Goal: Task Accomplishment & Management: Manage account settings

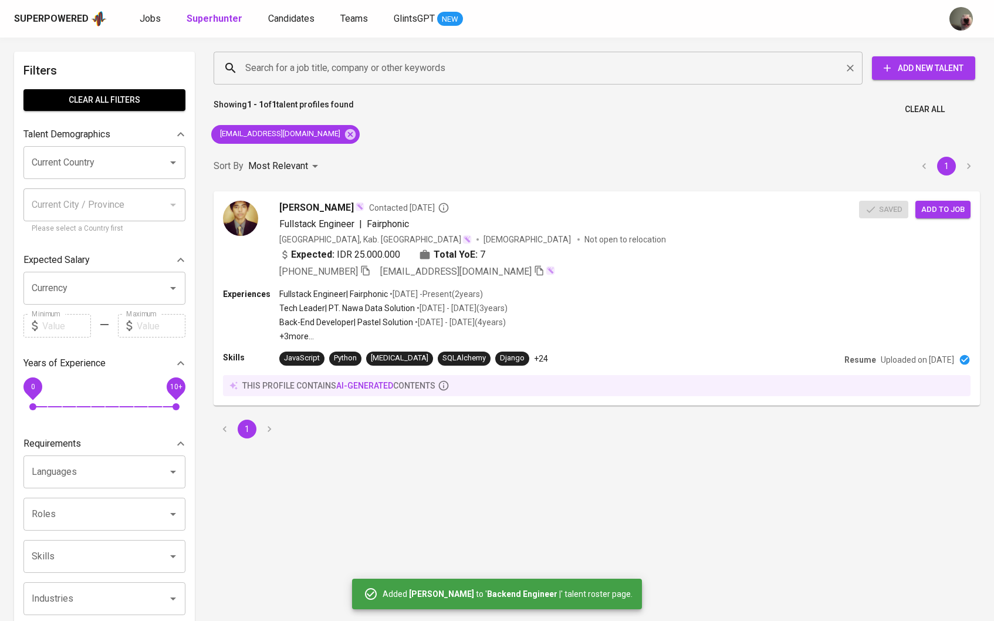
click at [411, 57] on input "Search for a job title, company or other keywords" at bounding box center [540, 68] width 597 height 22
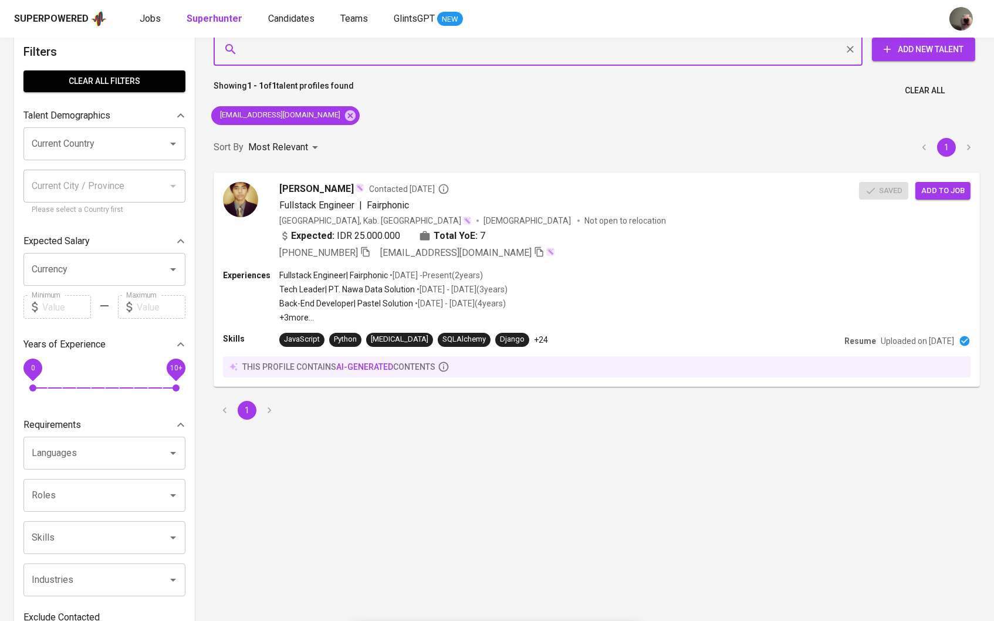
scroll to position [19, 0]
paste input "[EMAIL_ADDRESS][DOMAIN_NAME]"
type input "[EMAIL_ADDRESS][DOMAIN_NAME]"
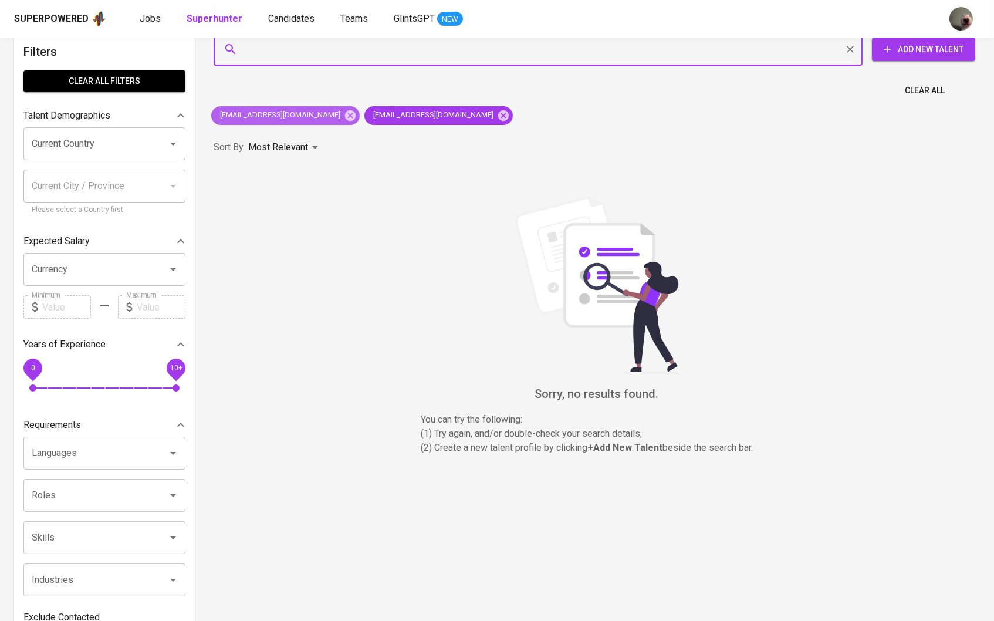
click at [353, 119] on div "dikimuhamadsyidik@hotmail.com" at bounding box center [285, 115] width 148 height 19
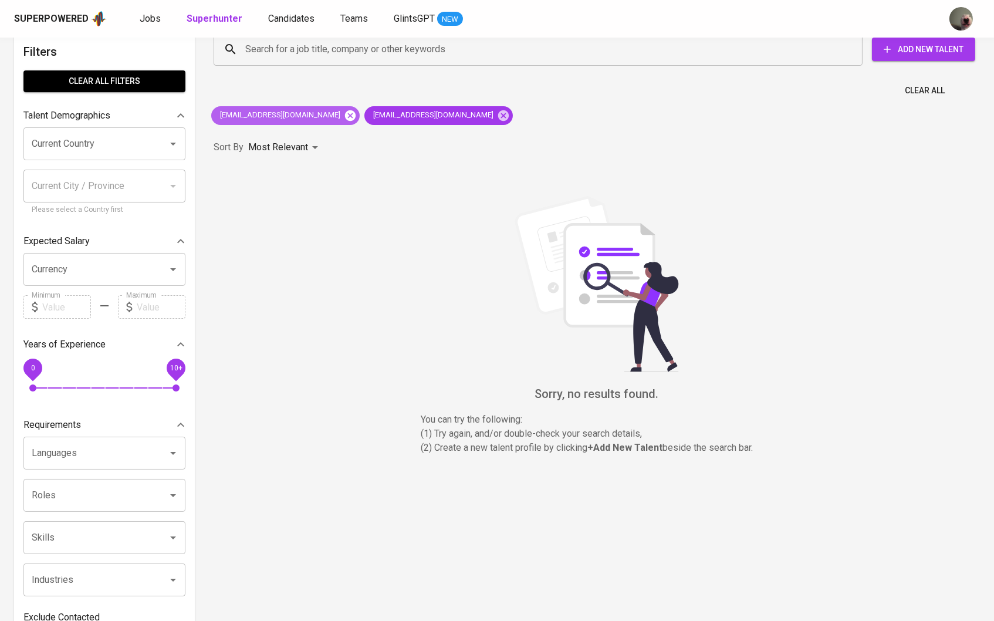
click at [345, 116] on icon at bounding box center [350, 115] width 11 height 11
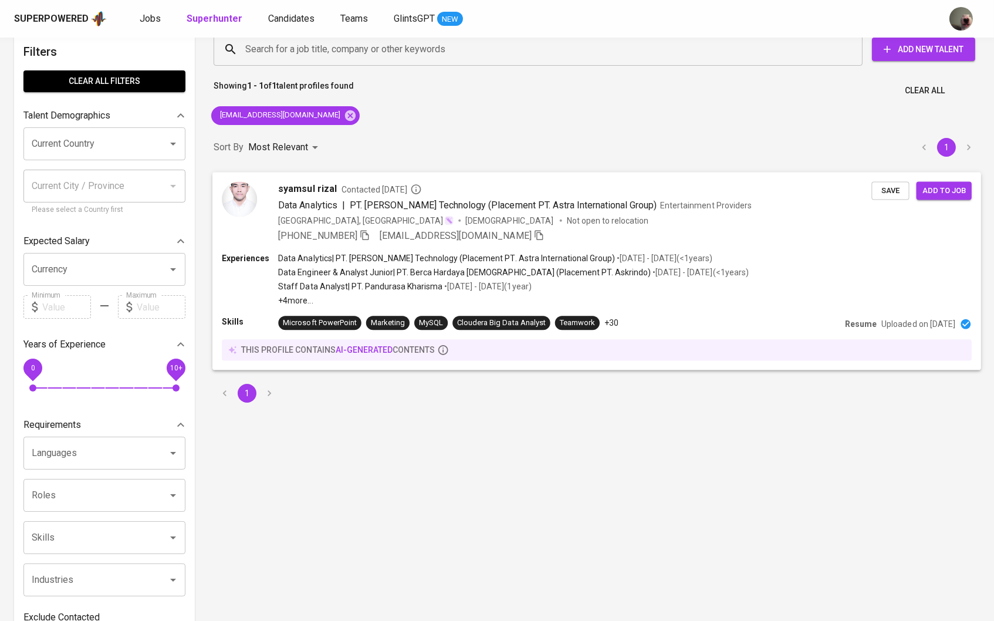
click at [343, 198] on span "|" at bounding box center [343, 205] width 3 height 14
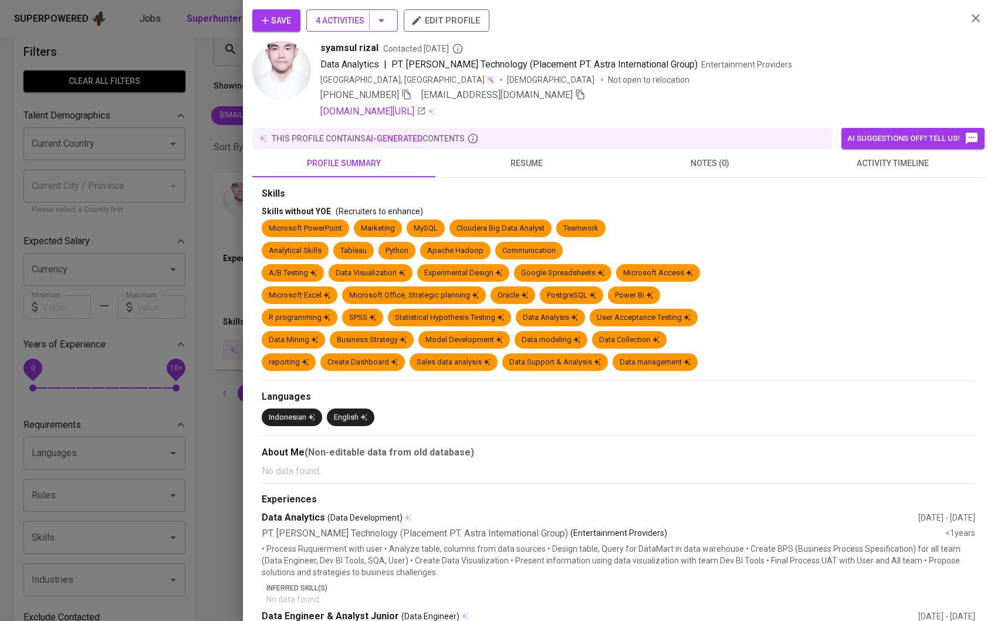
click at [376, 32] on button "4 Activities" at bounding box center [352, 20] width 92 height 22
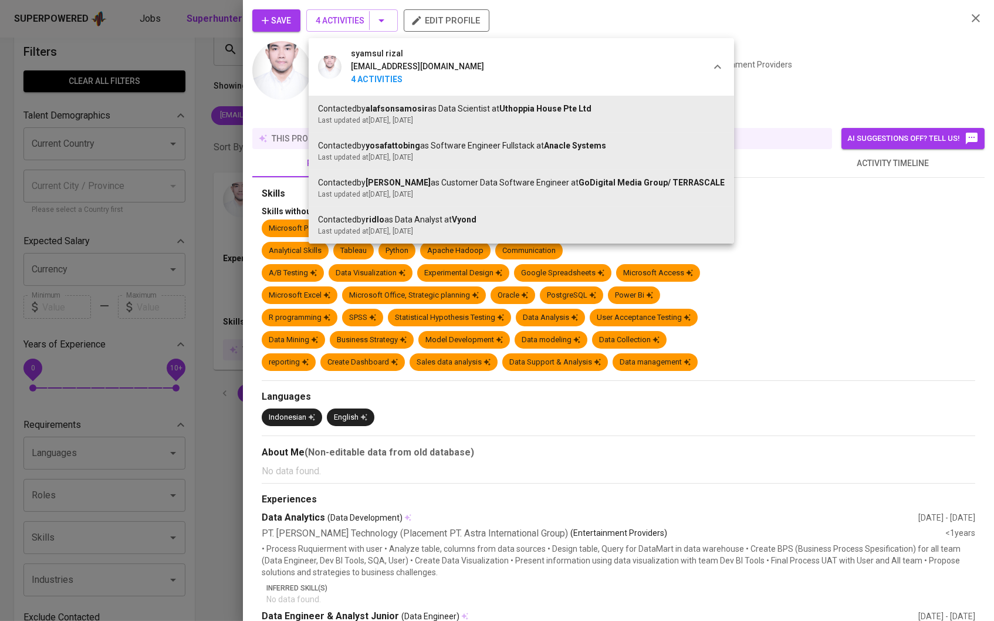
click at [163, 146] on div at bounding box center [497, 310] width 994 height 621
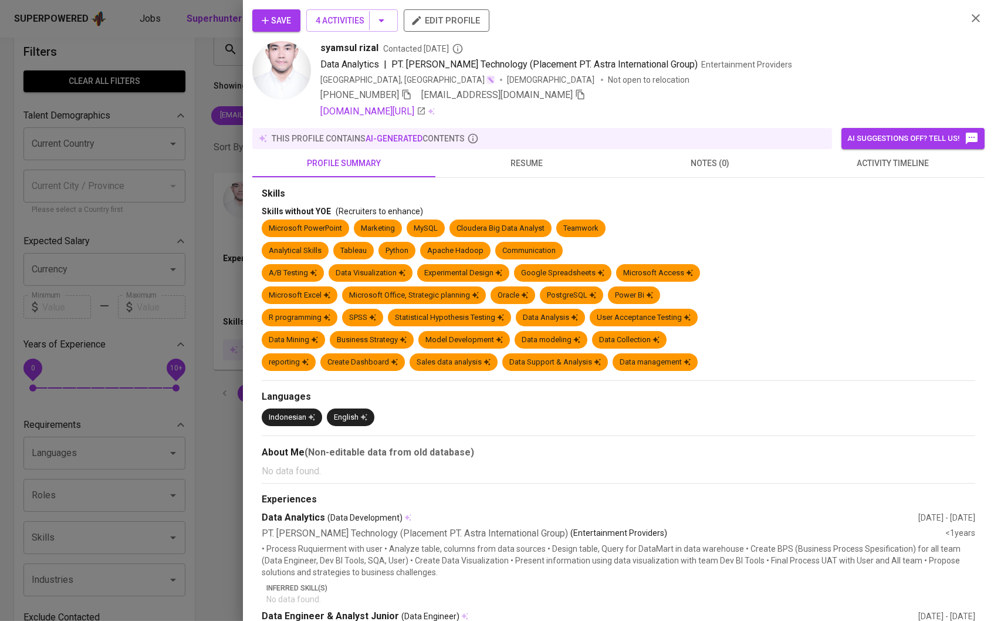
click at [265, 26] on icon "button" at bounding box center [265, 21] width 12 height 12
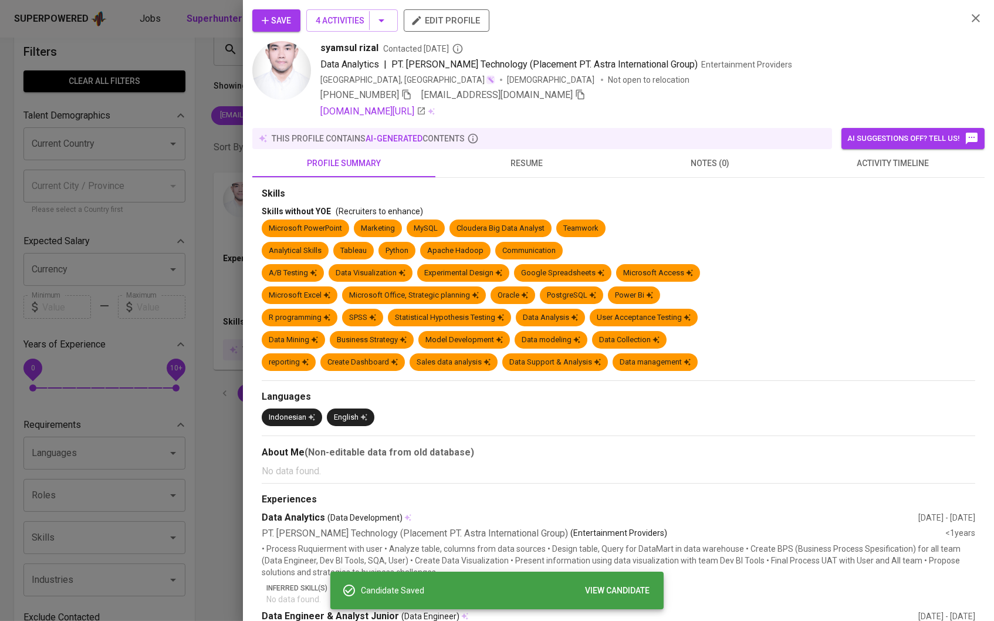
click at [183, 83] on div at bounding box center [497, 310] width 994 height 621
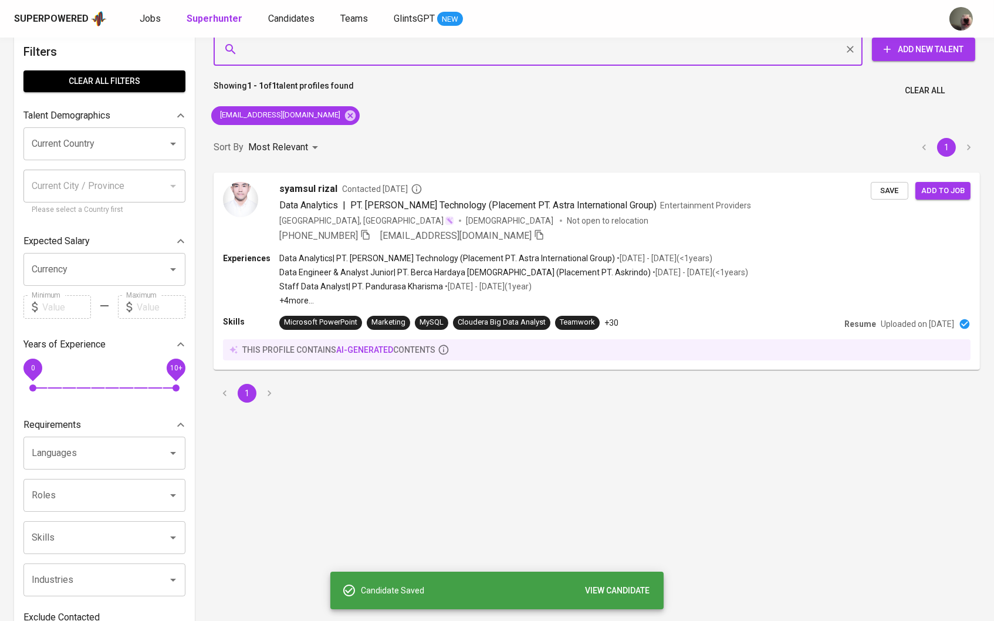
click at [274, 59] on input "Search for a job title, company or other keywords" at bounding box center [540, 49] width 597 height 22
paste input "[EMAIL_ADDRESS][DOMAIN_NAME]"
type input "[EMAIL_ADDRESS][DOMAIN_NAME]"
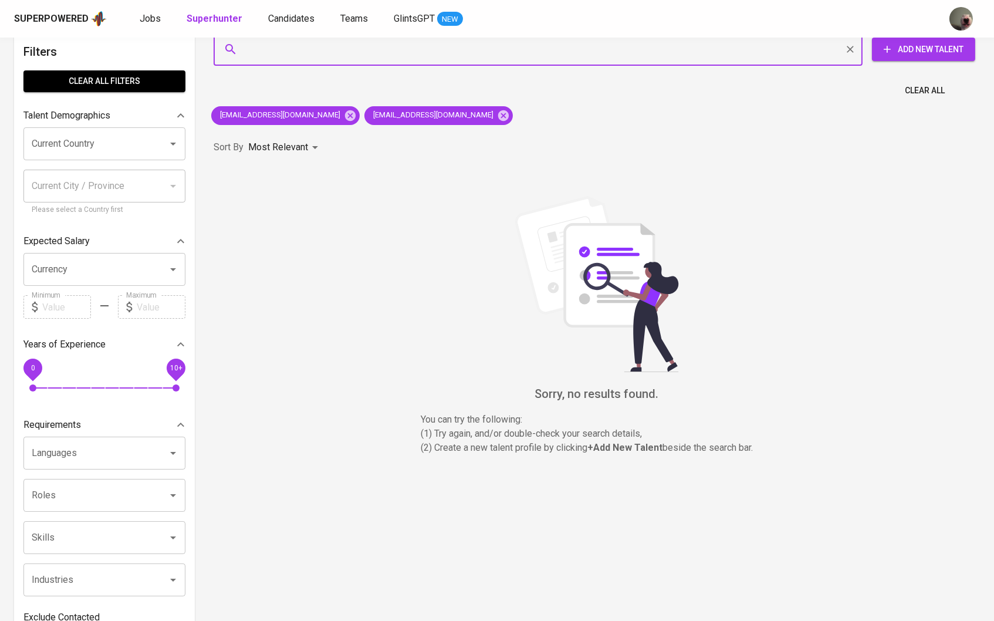
click at [322, 126] on div "rizal.bhp8902@gmail.com nabilalubnairbakanisa@gmail.com" at bounding box center [362, 116] width 311 height 28
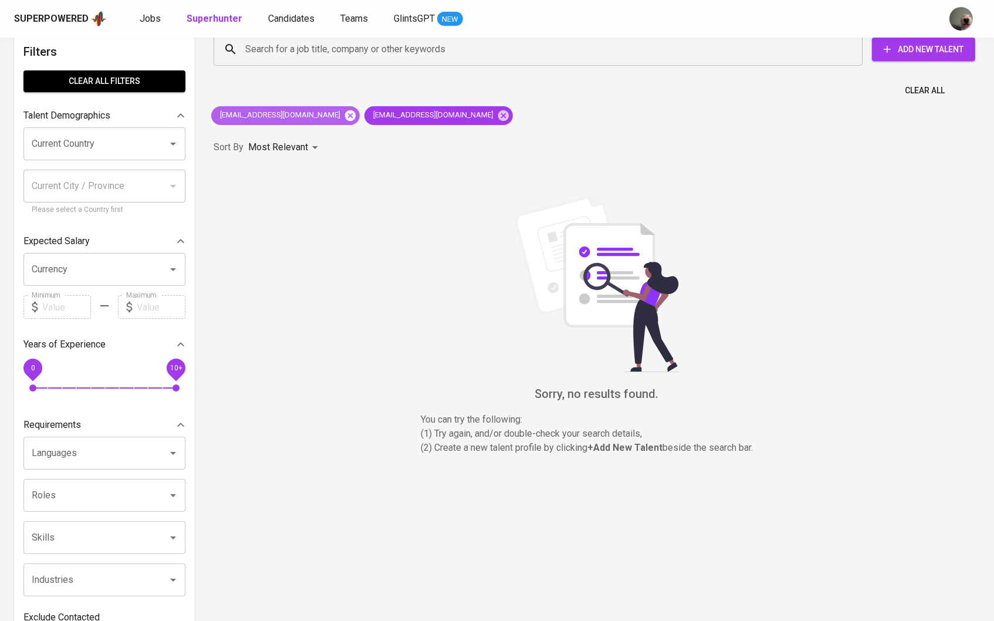
click at [344, 120] on icon at bounding box center [350, 115] width 13 height 13
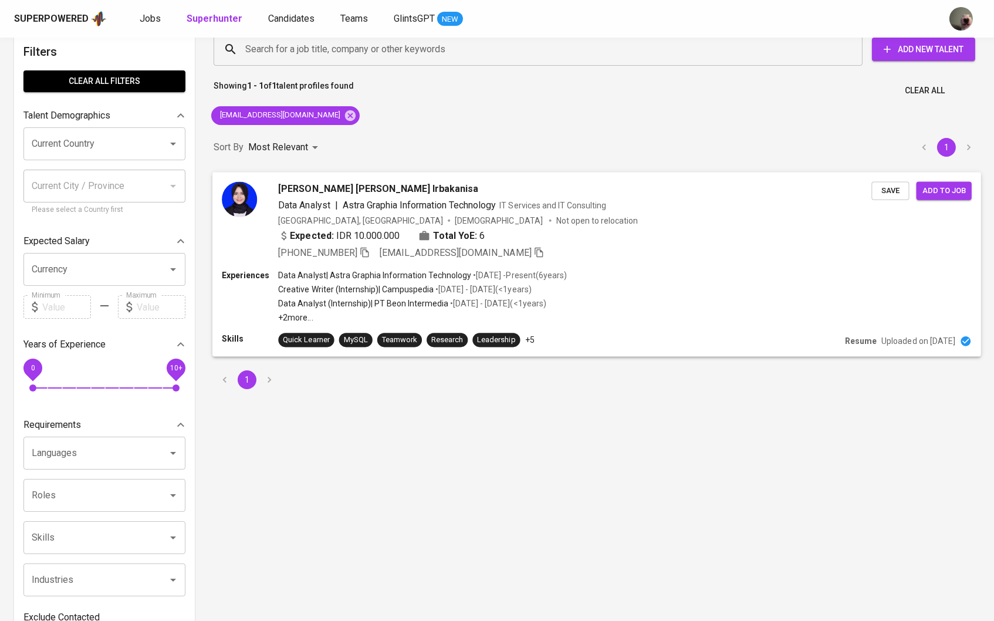
click at [901, 192] on span "Save" at bounding box center [890, 190] width 26 height 13
click at [337, 63] on div "Search for a job title, company or other keywords" at bounding box center [538, 49] width 649 height 33
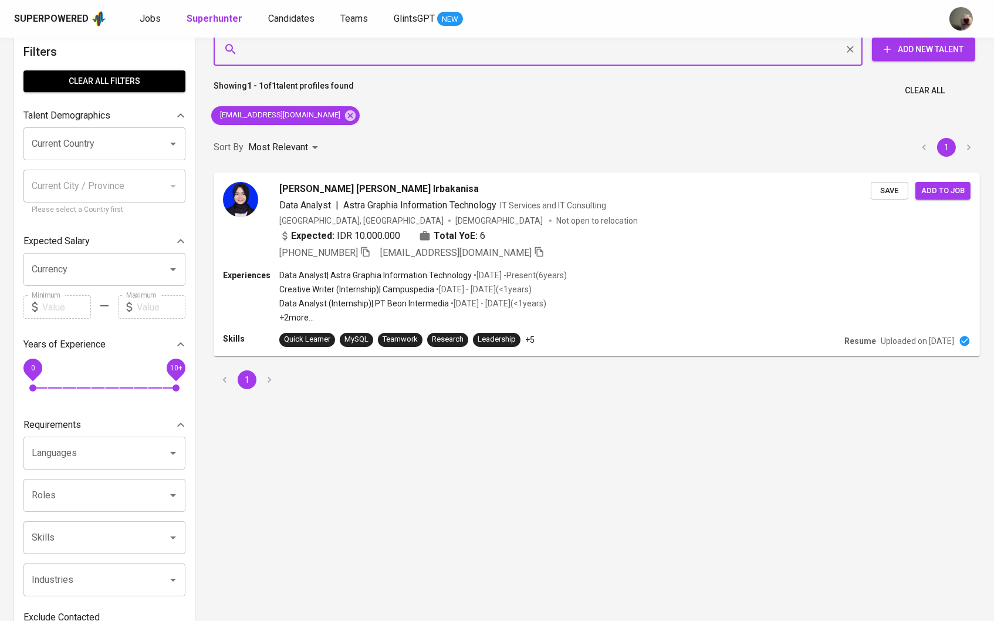
paste input "nurfajarh@gmail.com"
type input "nurfajarh@gmail.com"
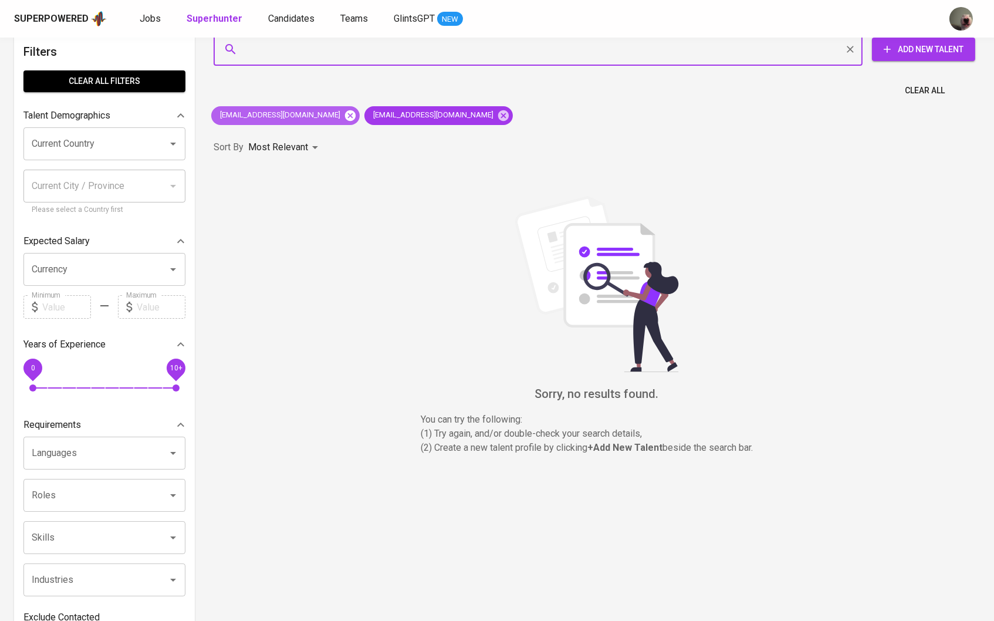
click at [349, 118] on icon at bounding box center [350, 115] width 11 height 11
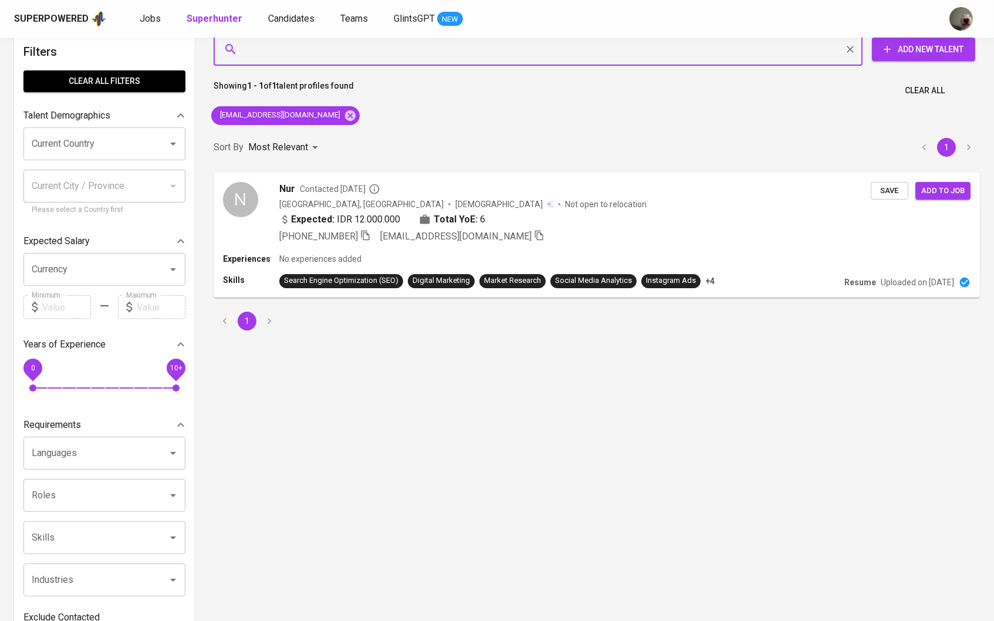
click at [358, 58] on input "Search for a job title, company or other keywords" at bounding box center [540, 49] width 597 height 22
paste input "[EMAIL_ADDRESS][DOMAIN_NAME]"
type input "[EMAIL_ADDRESS][DOMAIN_NAME]"
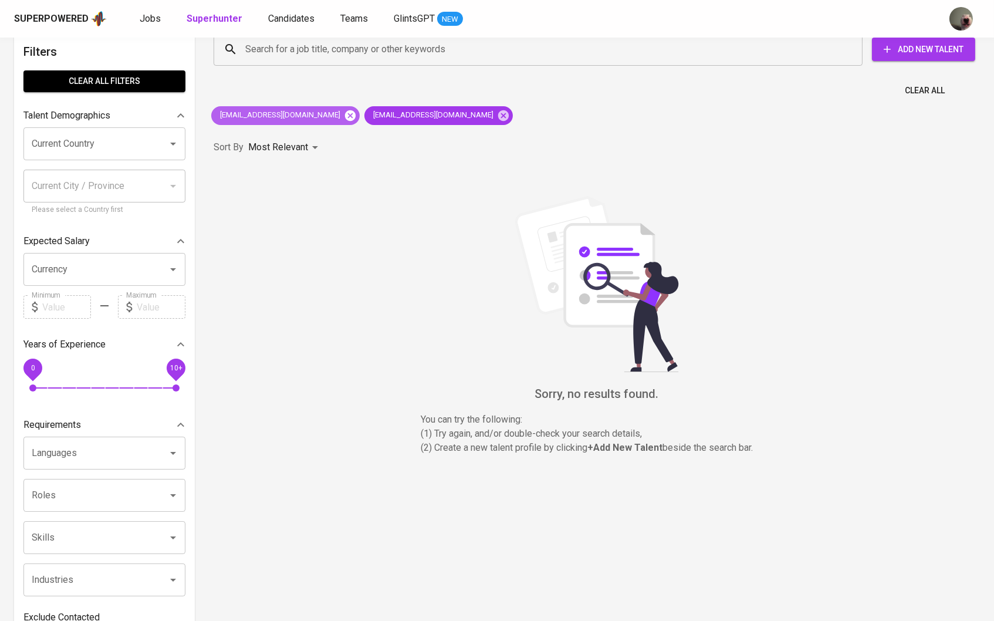
click at [345, 111] on icon at bounding box center [350, 115] width 11 height 11
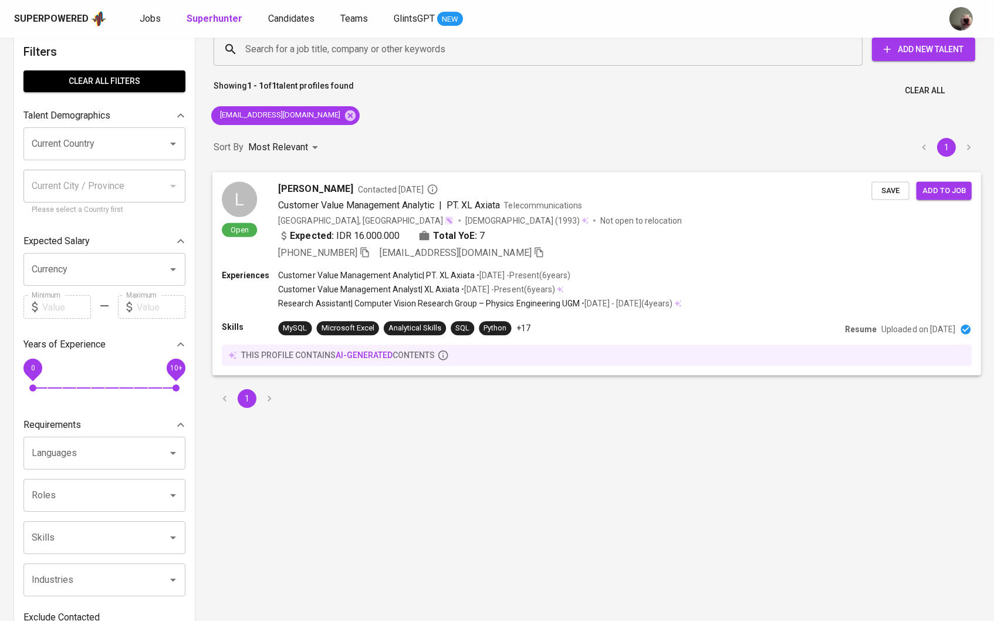
click at [303, 190] on span "[PERSON_NAME]" at bounding box center [315, 188] width 75 height 14
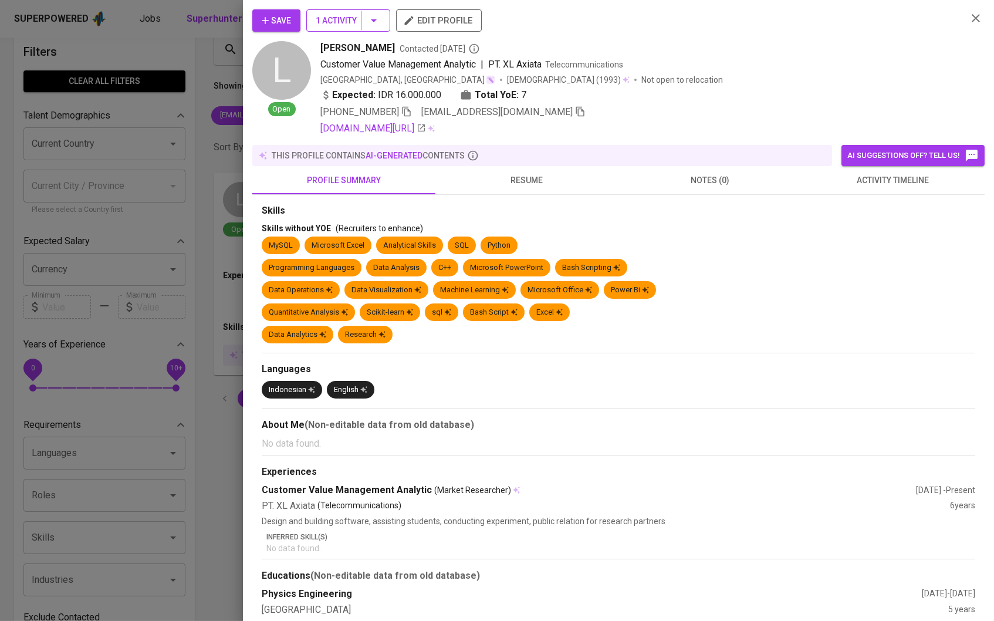
click at [383, 32] on button "1 Activity" at bounding box center [348, 20] width 84 height 22
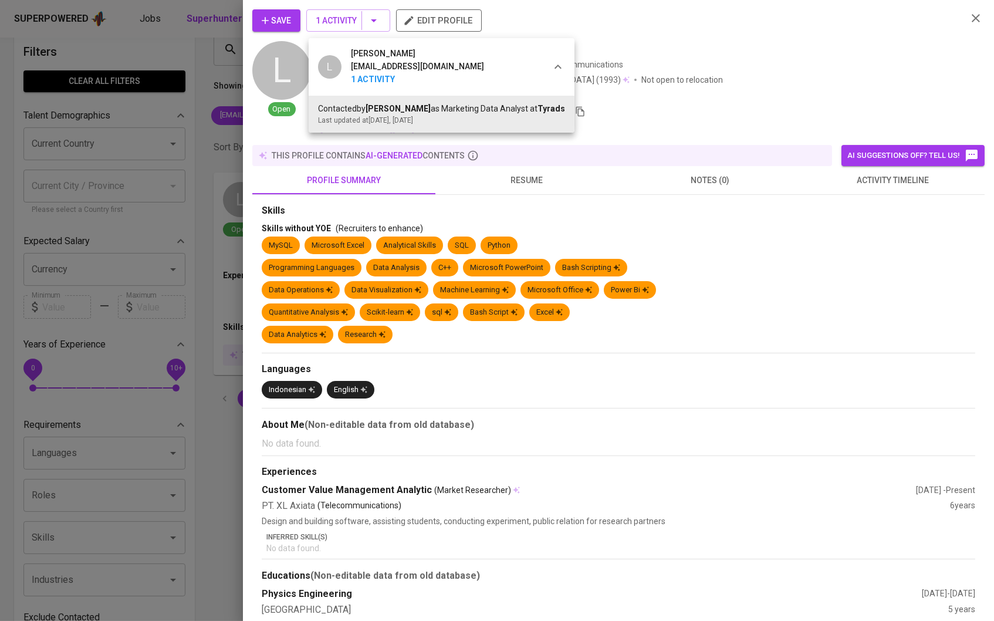
click at [518, 165] on div at bounding box center [497, 310] width 994 height 621
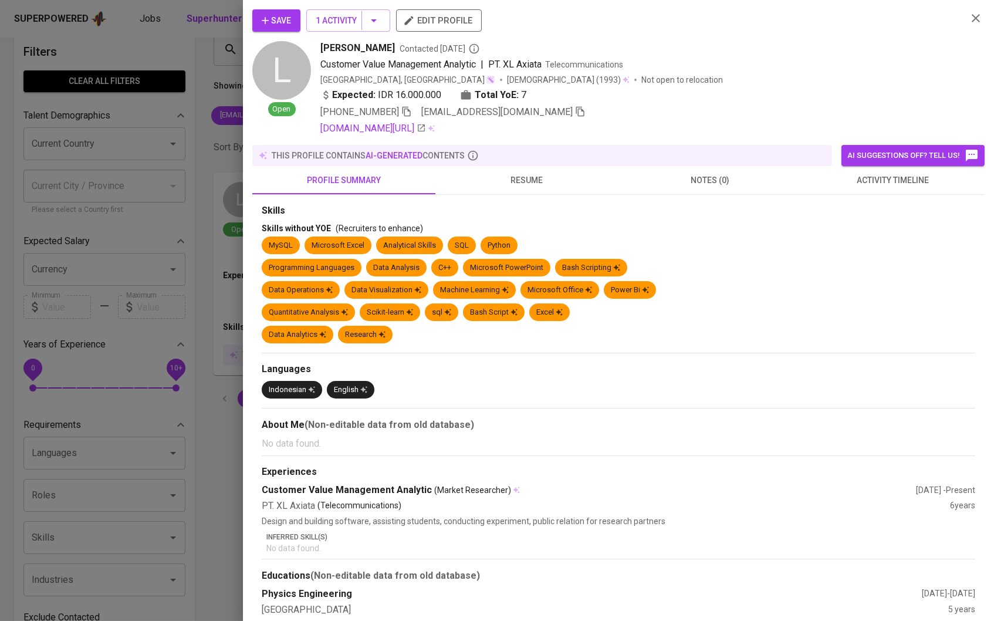
click at [518, 177] on span "resume" at bounding box center [526, 180] width 169 height 15
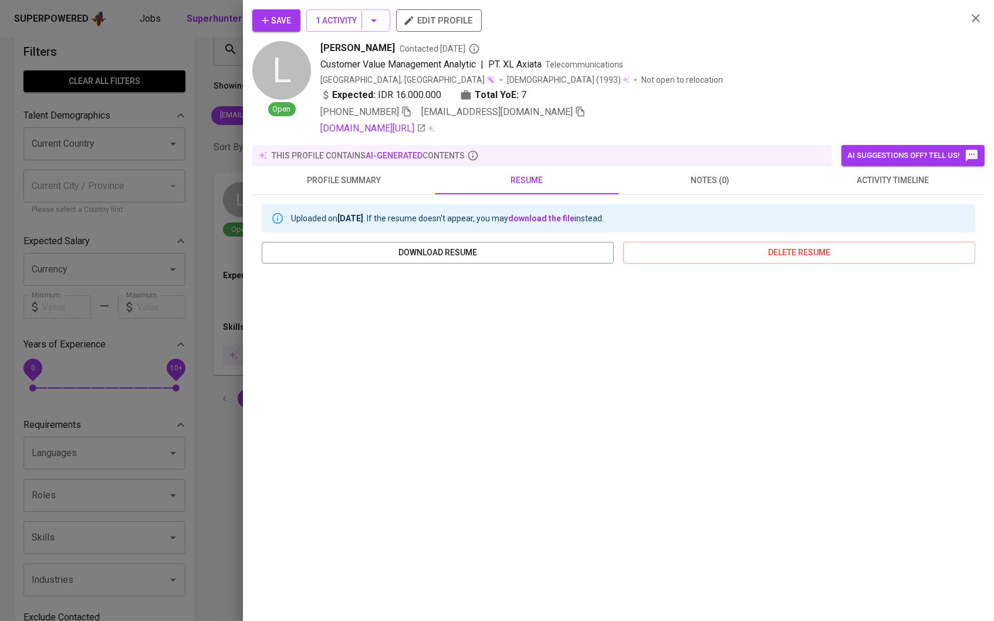
click at [271, 25] on icon "button" at bounding box center [265, 21] width 12 height 12
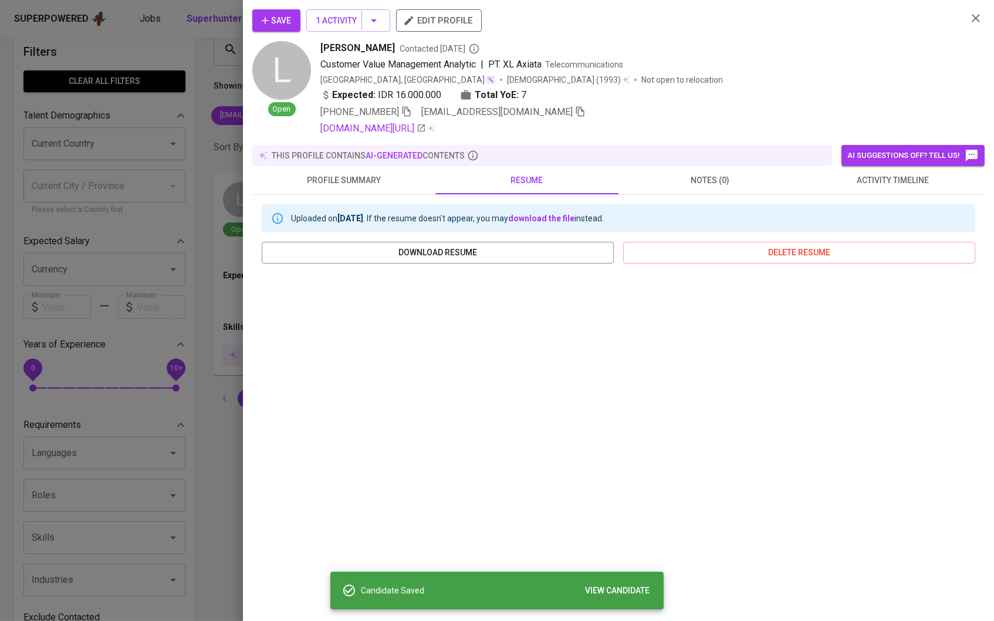
click at [201, 88] on div at bounding box center [497, 310] width 994 height 621
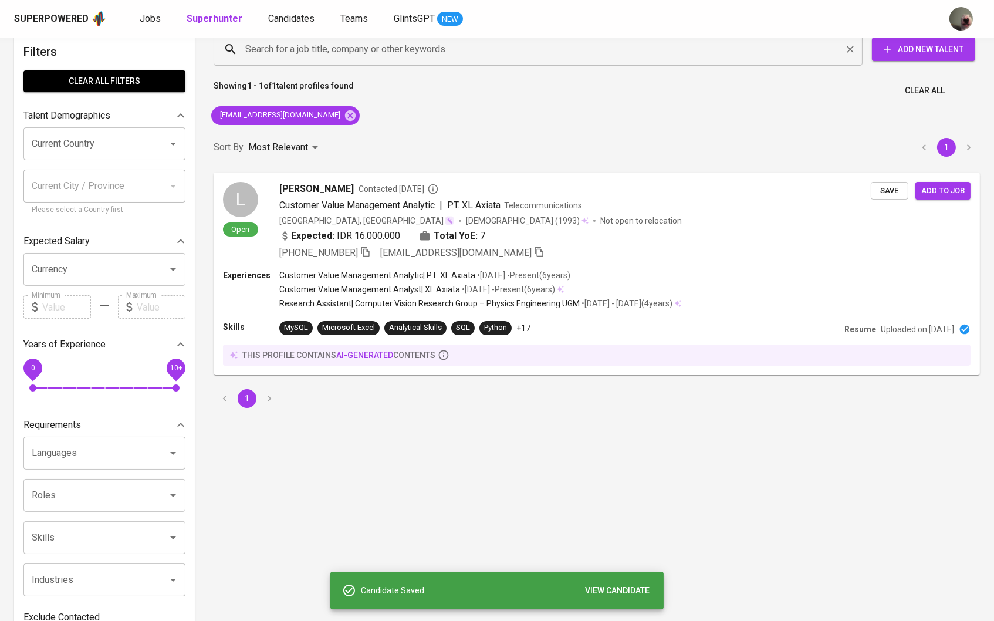
click at [289, 60] on div "Search for a job title, company or other keywords" at bounding box center [538, 49] width 649 height 33
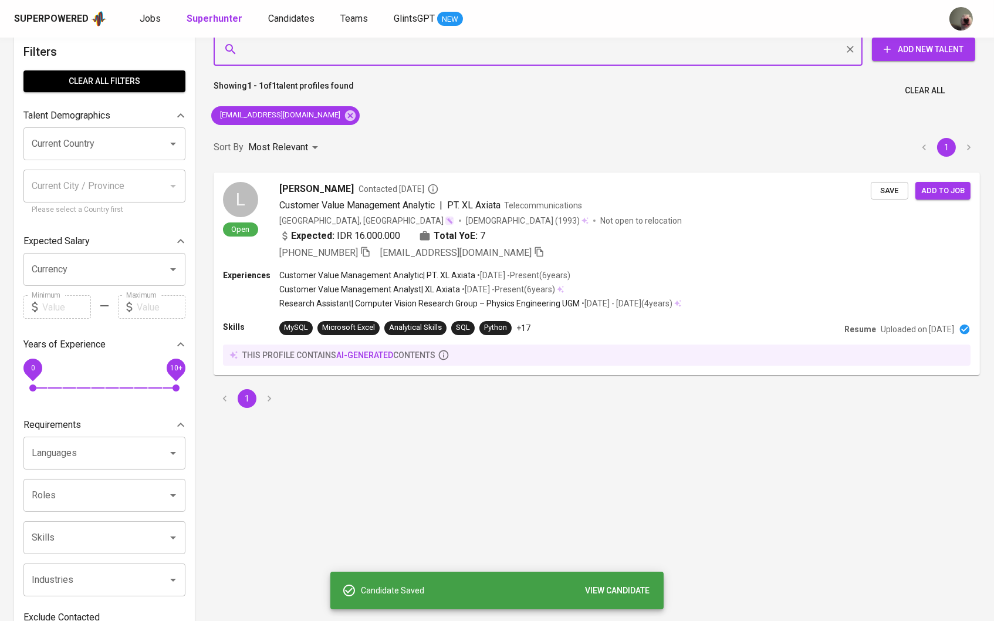
paste input "faeshal347@yahoo.com"
type input "faeshal347@yahoo.com"
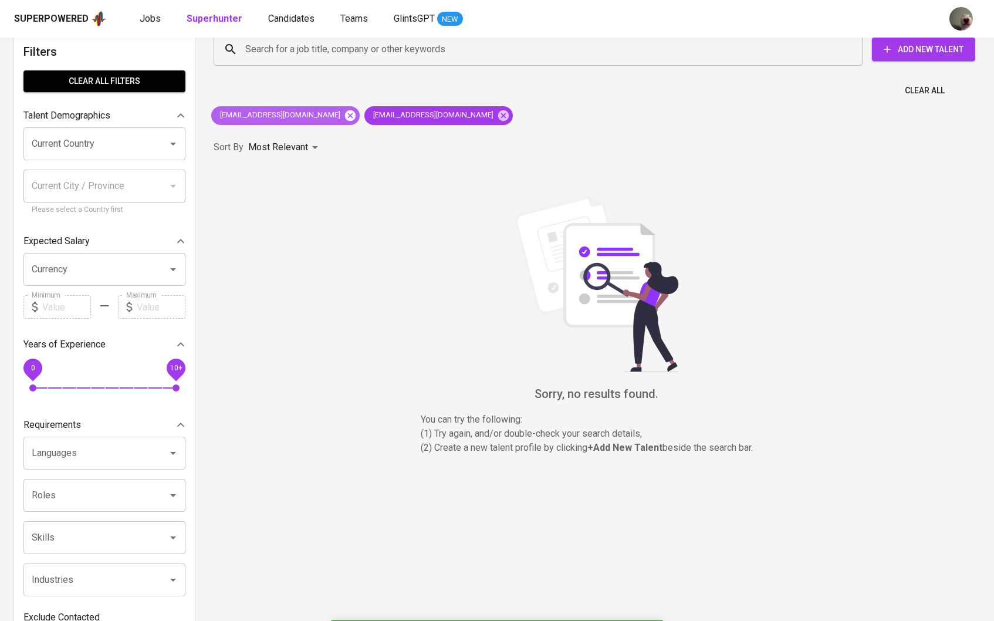
click at [344, 117] on icon at bounding box center [350, 115] width 13 height 13
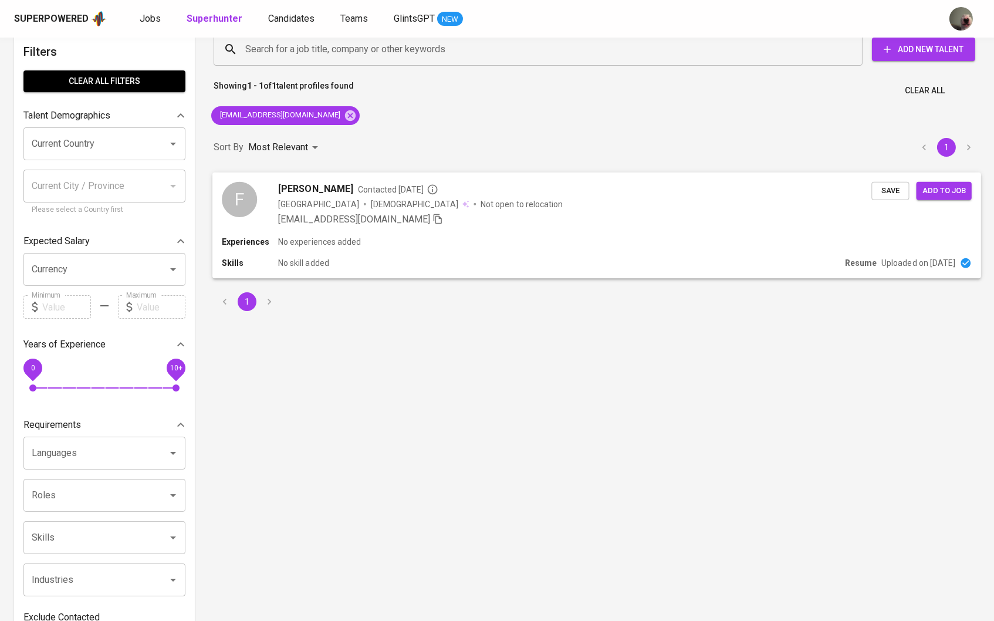
click at [294, 185] on span "Faeshal Sahli" at bounding box center [315, 188] width 75 height 14
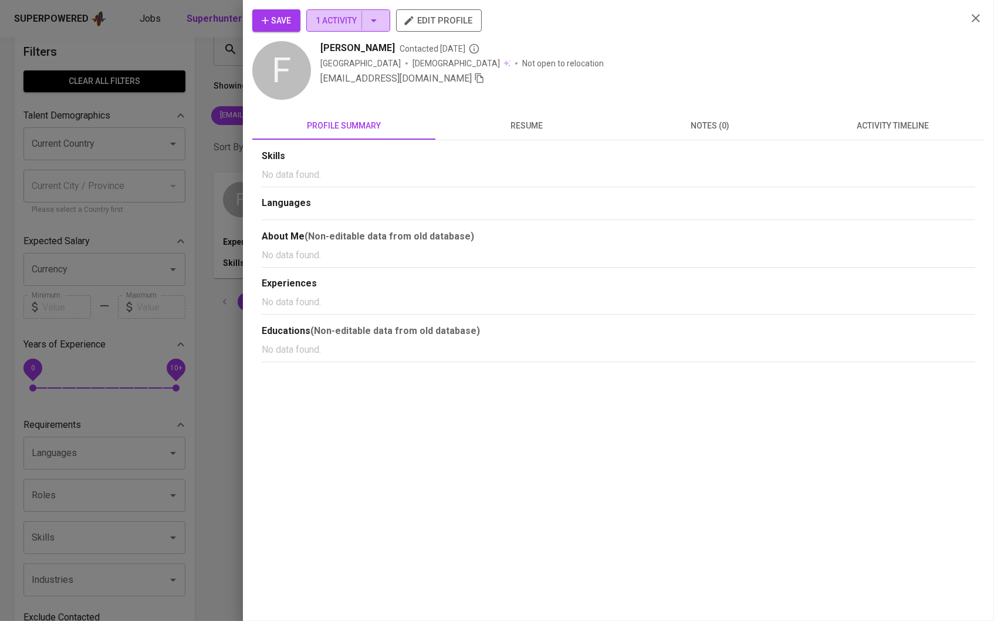
click at [369, 28] on span "1 Activity" at bounding box center [348, 20] width 65 height 15
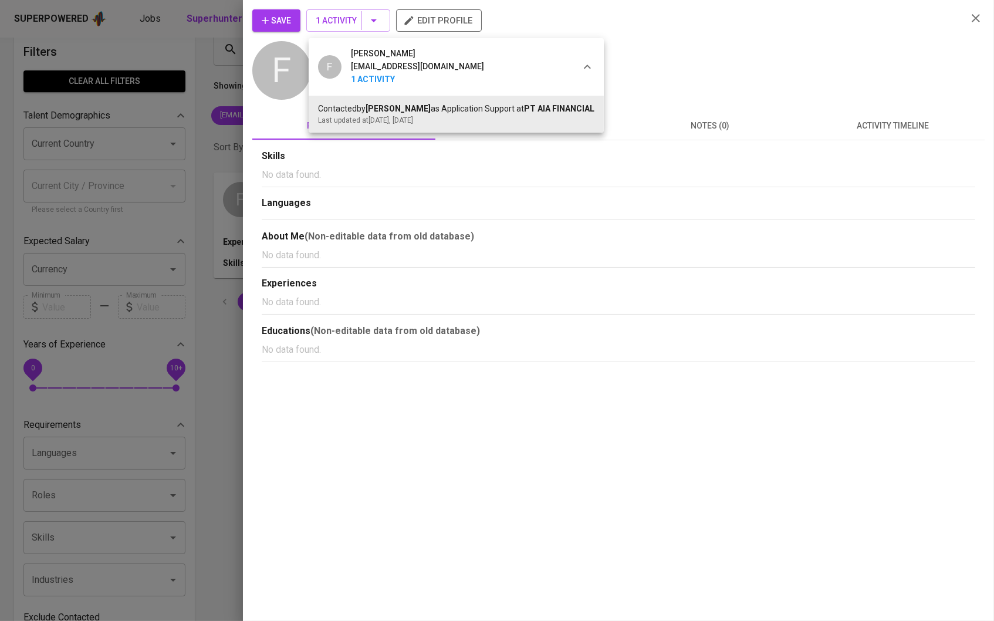
click at [189, 159] on div at bounding box center [497, 310] width 994 height 621
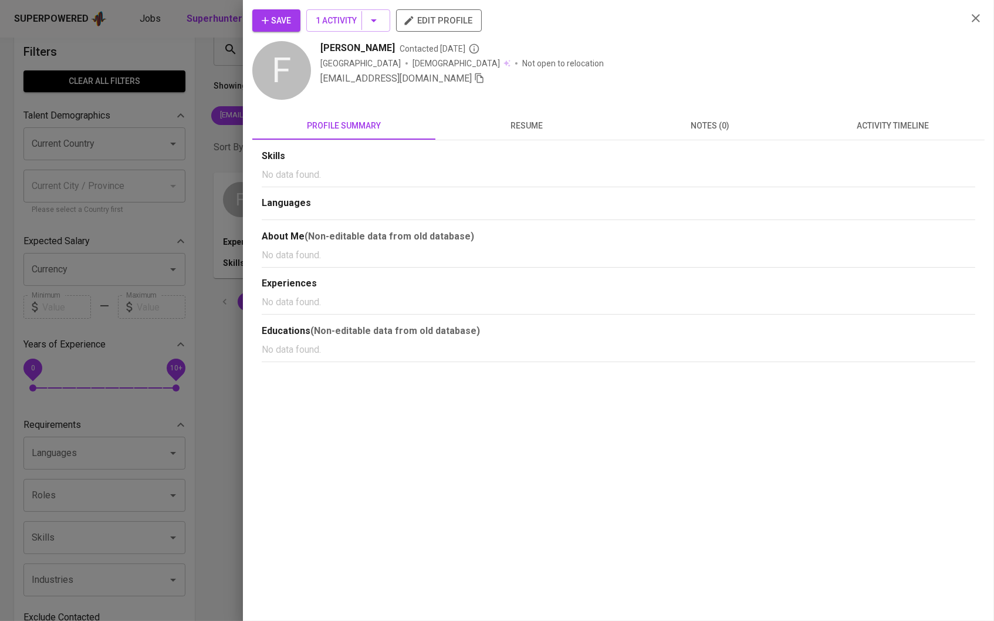
click at [218, 144] on div at bounding box center [497, 310] width 994 height 621
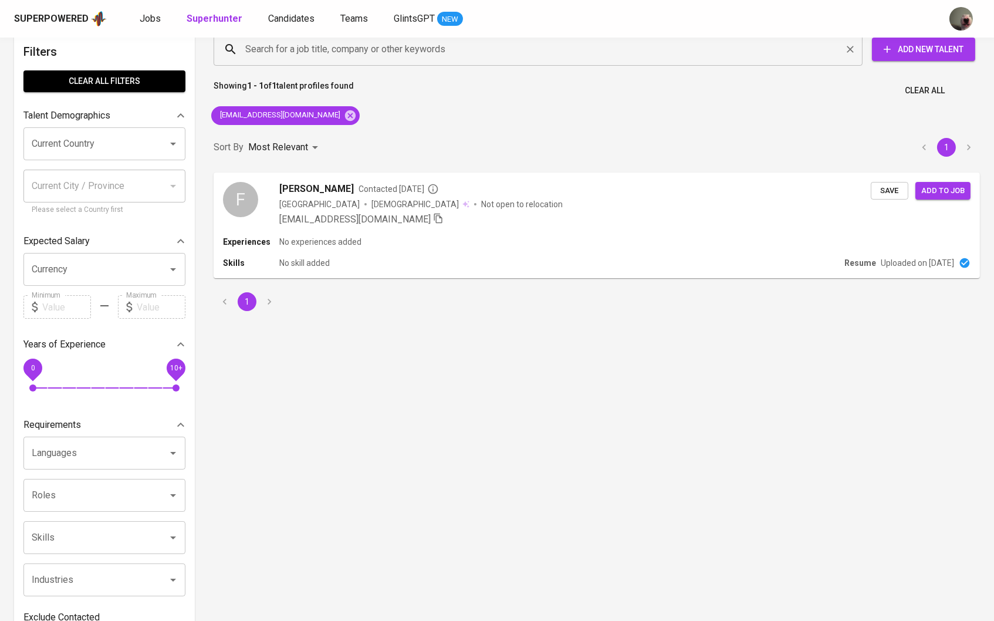
click at [294, 50] on input "Search for a job title, company or other keywords" at bounding box center [540, 49] width 597 height 22
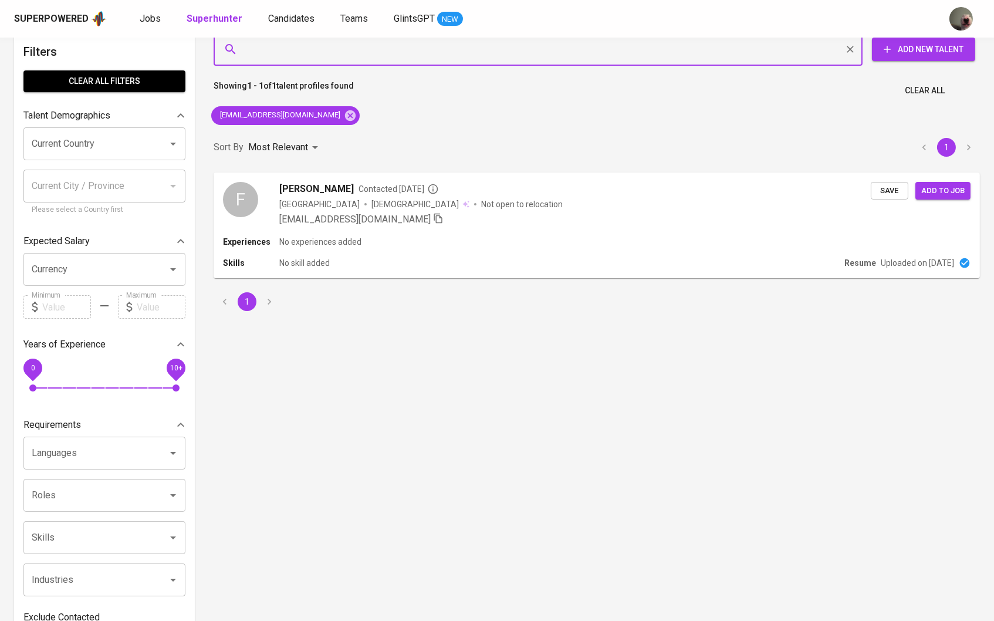
paste input "[EMAIL_ADDRESS][DOMAIN_NAME]"
type input "[EMAIL_ADDRESS][DOMAIN_NAME]"
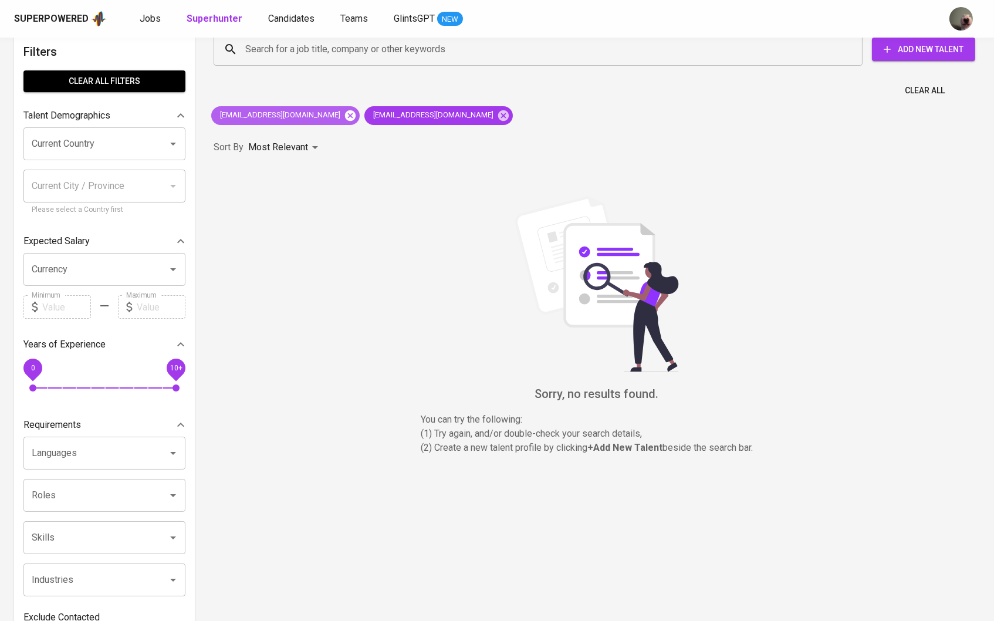
click at [344, 116] on icon at bounding box center [350, 115] width 13 height 13
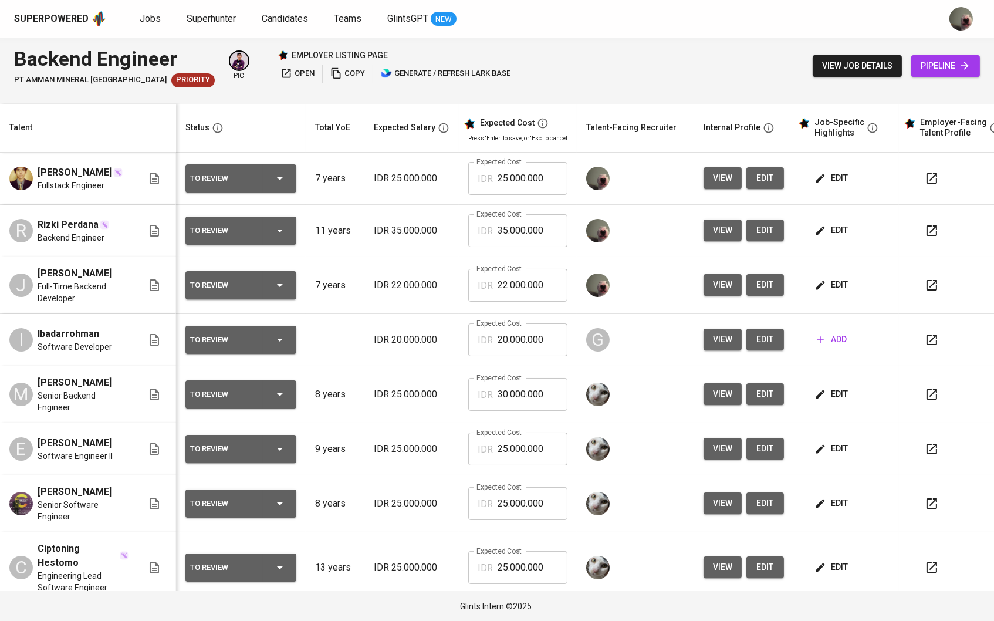
scroll to position [0, 23]
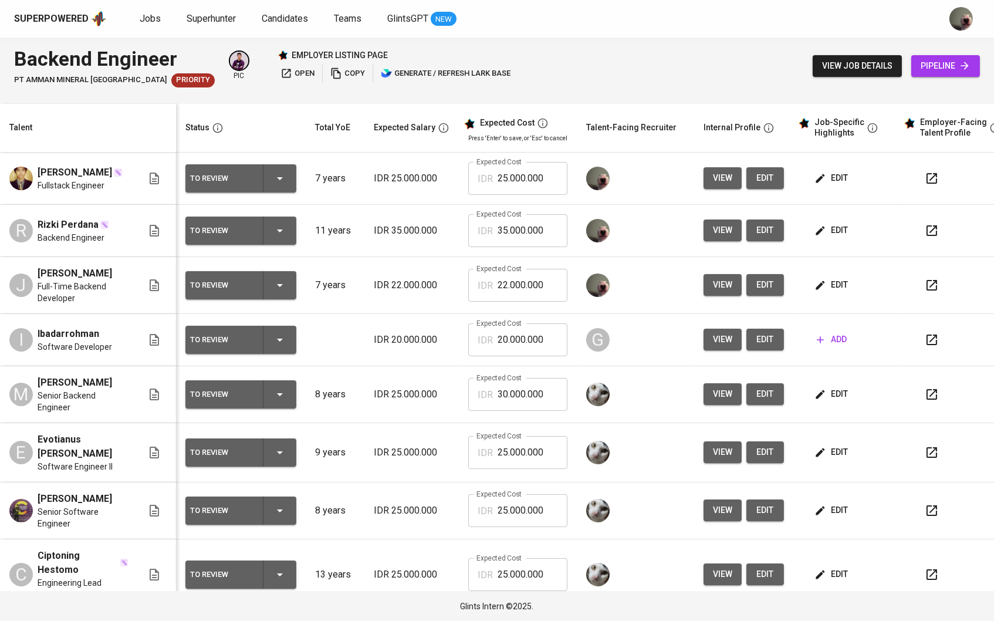
click at [848, 397] on span "edit" at bounding box center [832, 394] width 31 height 15
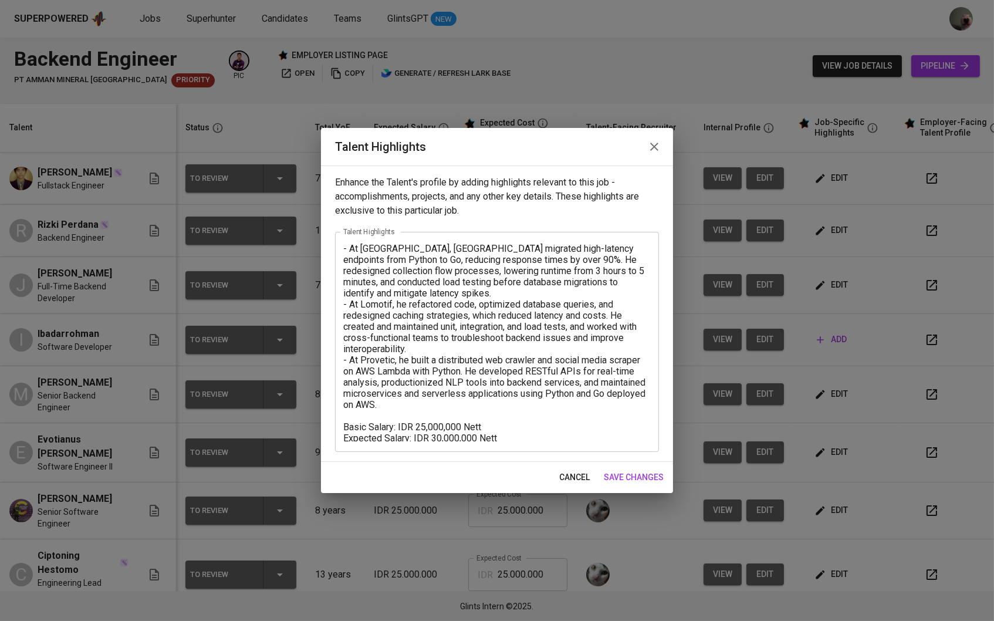
click at [573, 476] on span "cancel" at bounding box center [574, 477] width 31 height 15
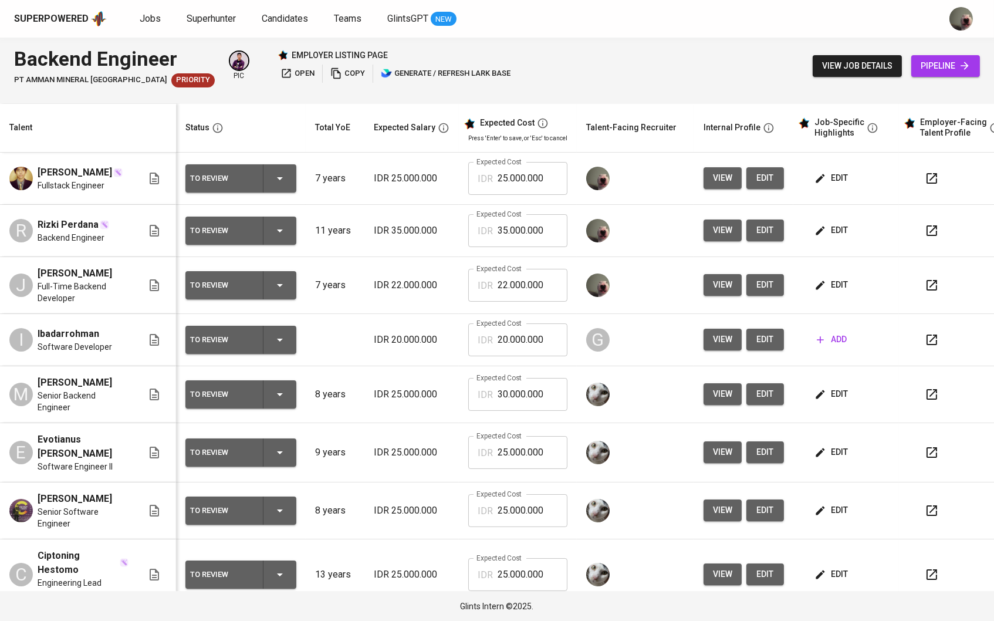
click at [839, 453] on span "edit" at bounding box center [832, 452] width 31 height 15
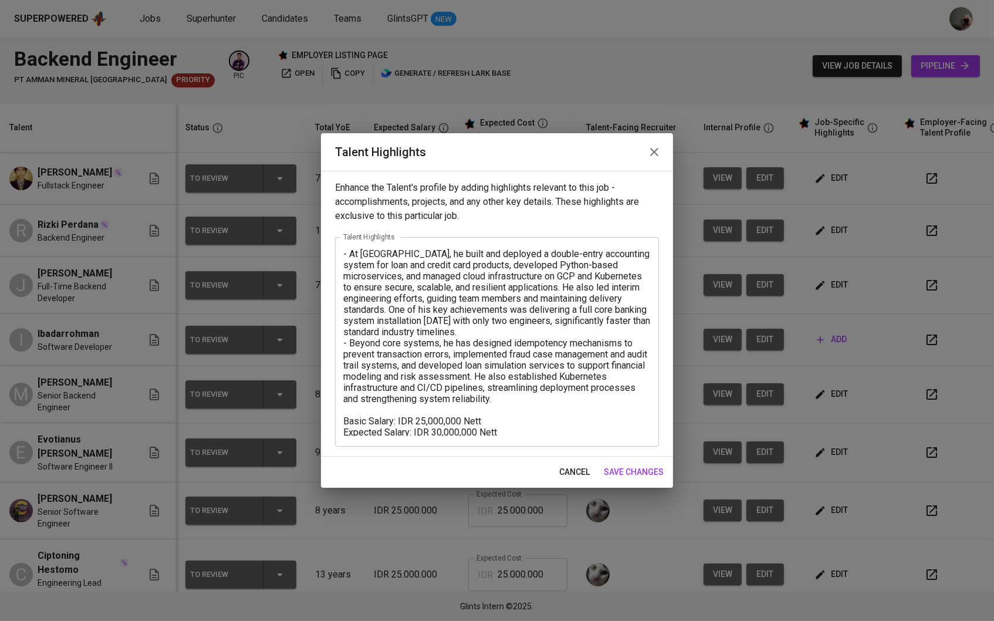
click at [652, 159] on icon "button" at bounding box center [654, 152] width 14 height 14
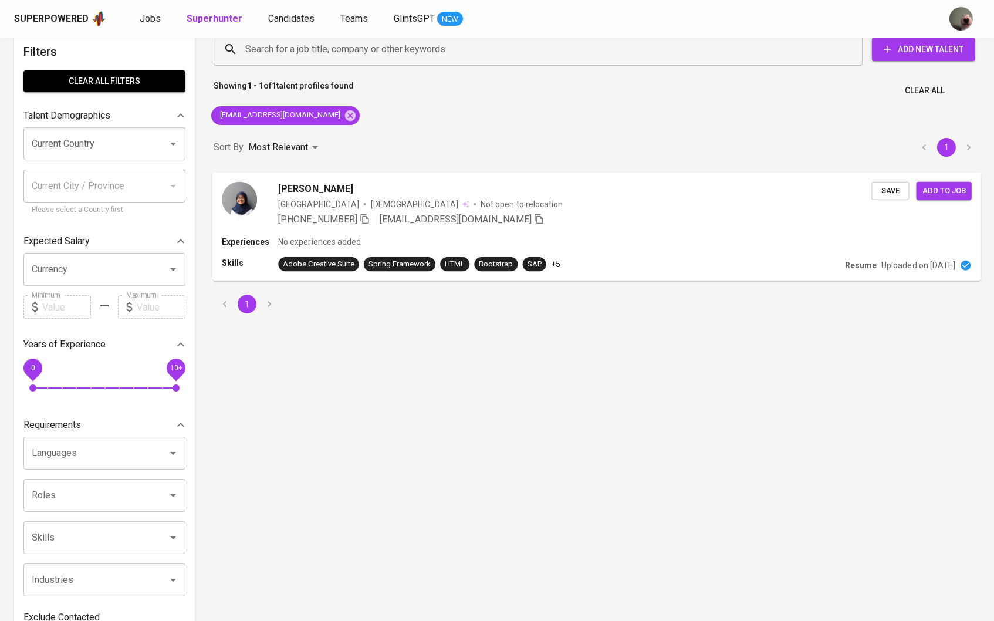
scroll to position [19, 0]
click at [313, 185] on span "[PERSON_NAME]" at bounding box center [315, 188] width 75 height 14
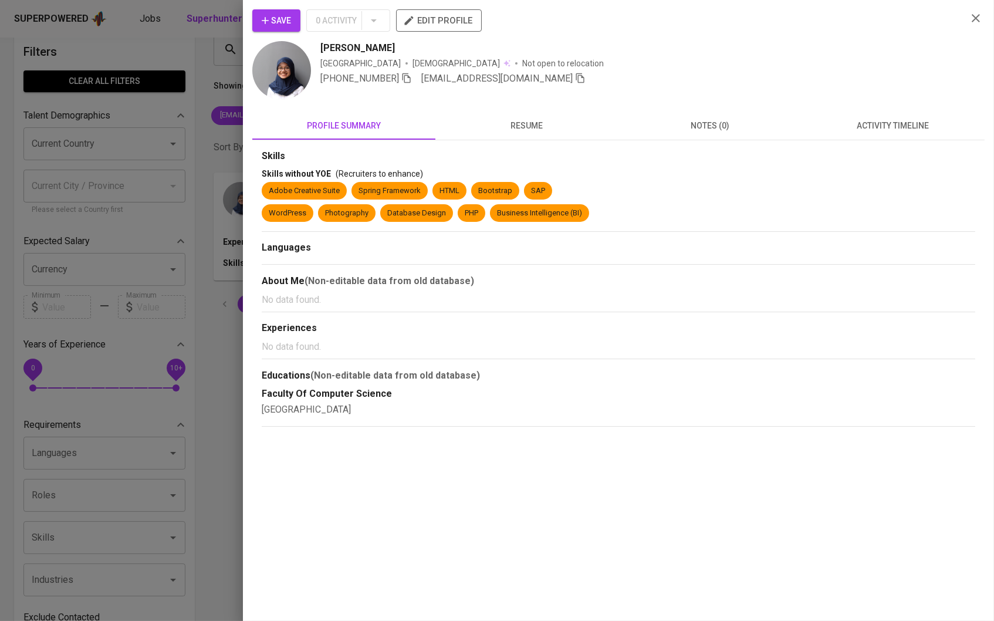
click at [284, 35] on div "Save 0 Activity edit profile" at bounding box center [604, 25] width 705 height 32
click at [283, 30] on button "Save" at bounding box center [276, 20] width 48 height 22
click at [267, 25] on icon "button" at bounding box center [265, 21] width 12 height 12
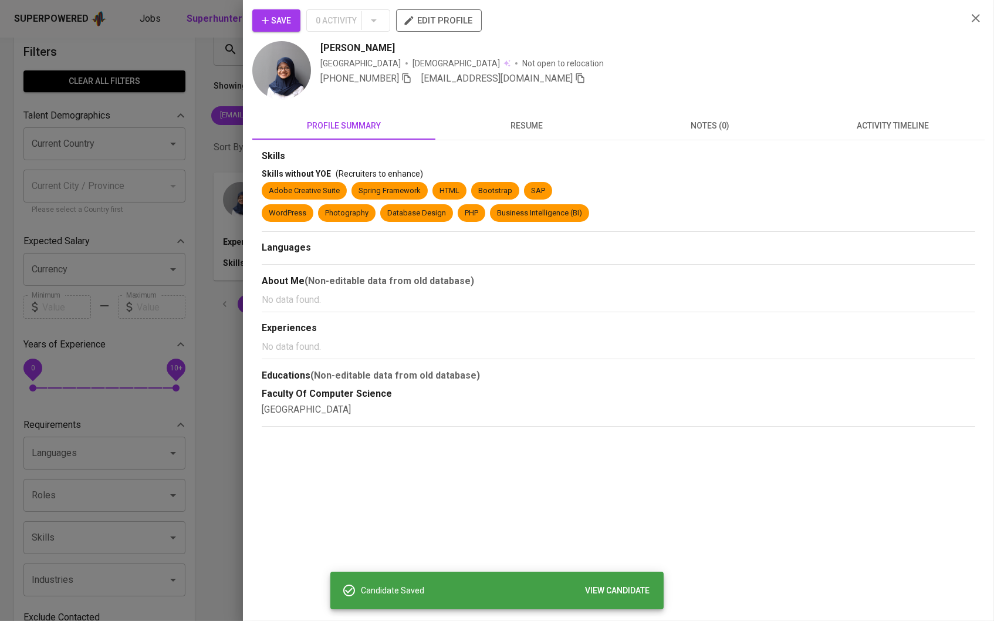
click at [212, 72] on div at bounding box center [497, 310] width 994 height 621
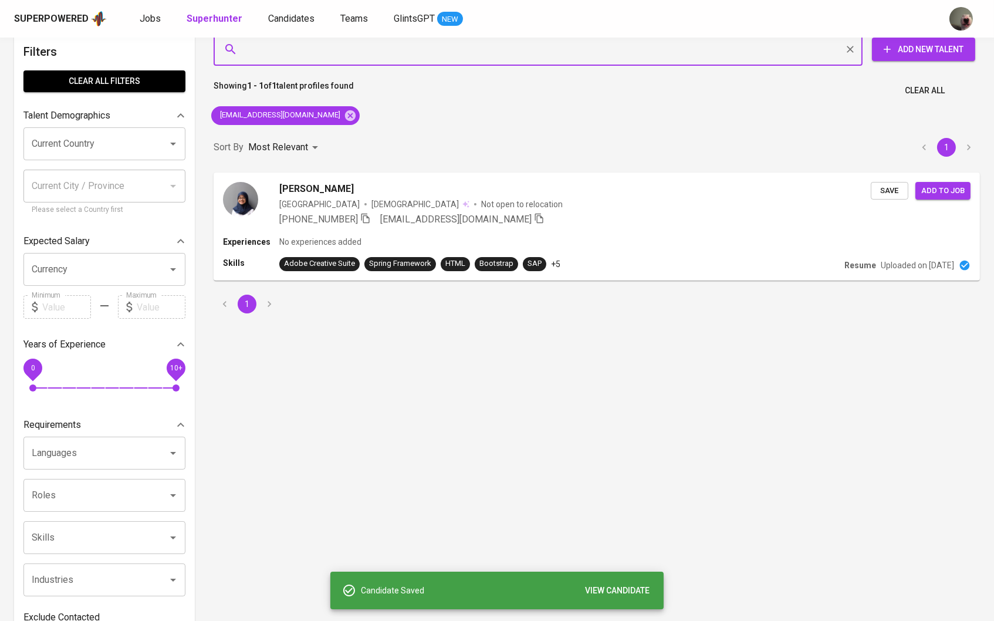
click at [276, 53] on input "Search for a job title, company or other keywords" at bounding box center [540, 49] width 597 height 22
paste input "[EMAIL_ADDRESS][DOMAIN_NAME]"
type input "[EMAIL_ADDRESS][DOMAIN_NAME]"
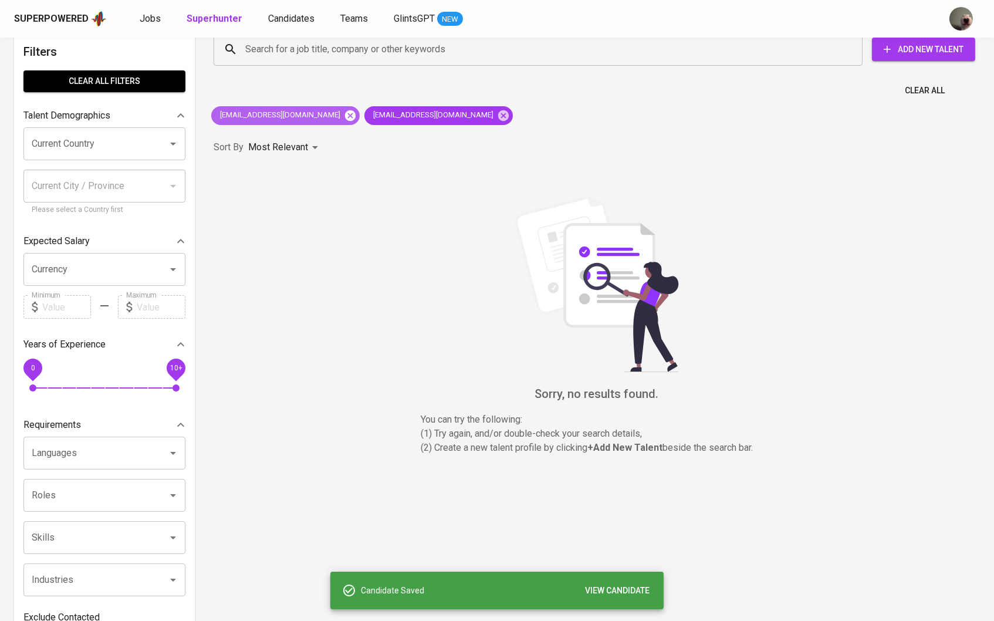
click at [345, 117] on icon at bounding box center [350, 115] width 11 height 11
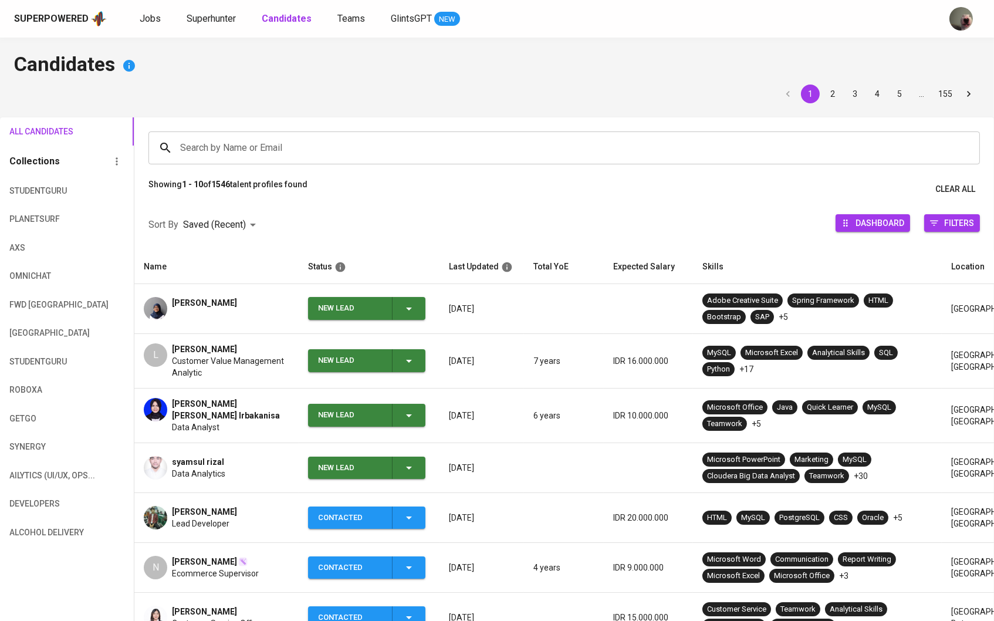
click at [409, 466] on icon "button" at bounding box center [409, 467] width 6 height 3
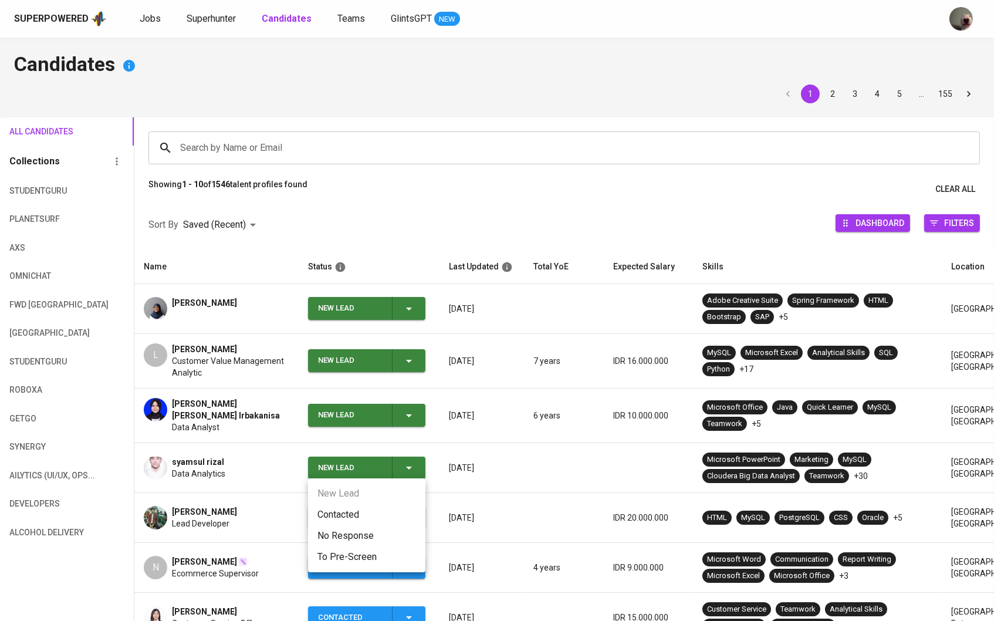
click at [385, 504] on li "Contacted" at bounding box center [366, 514] width 117 height 21
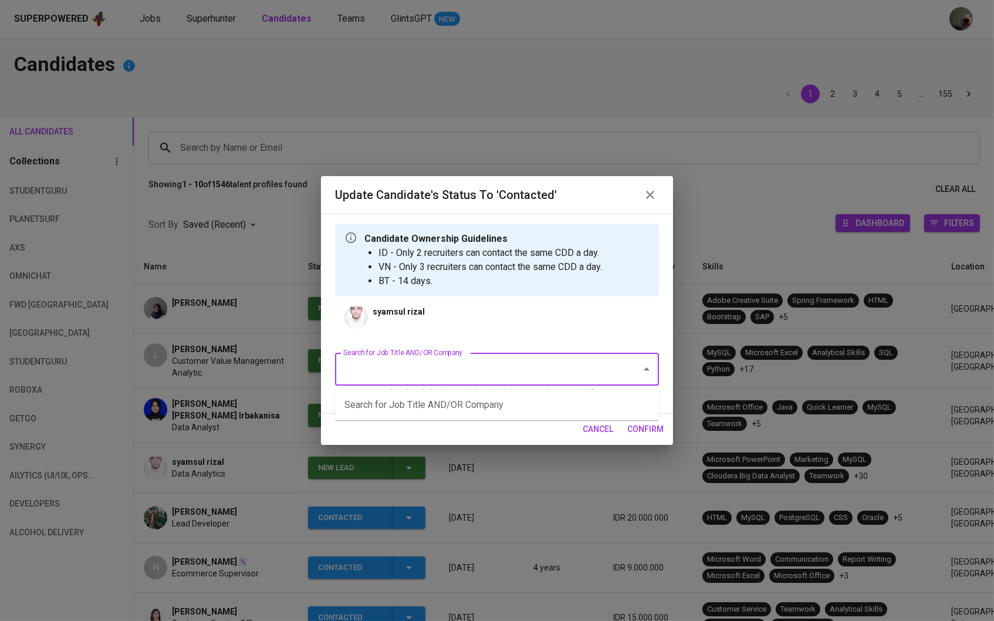
click at [418, 374] on input "Search for Job Title AND/OR Company" at bounding box center [480, 369] width 280 height 22
type input "z"
type input "a"
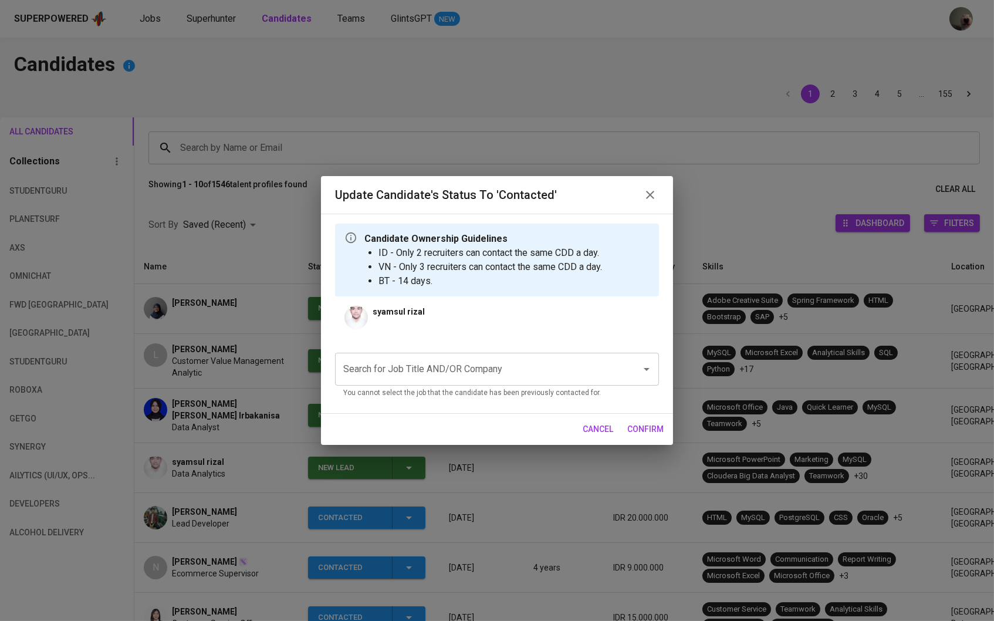
click at [432, 380] on input "Search for Job Title AND/OR Company" at bounding box center [480, 369] width 280 height 22
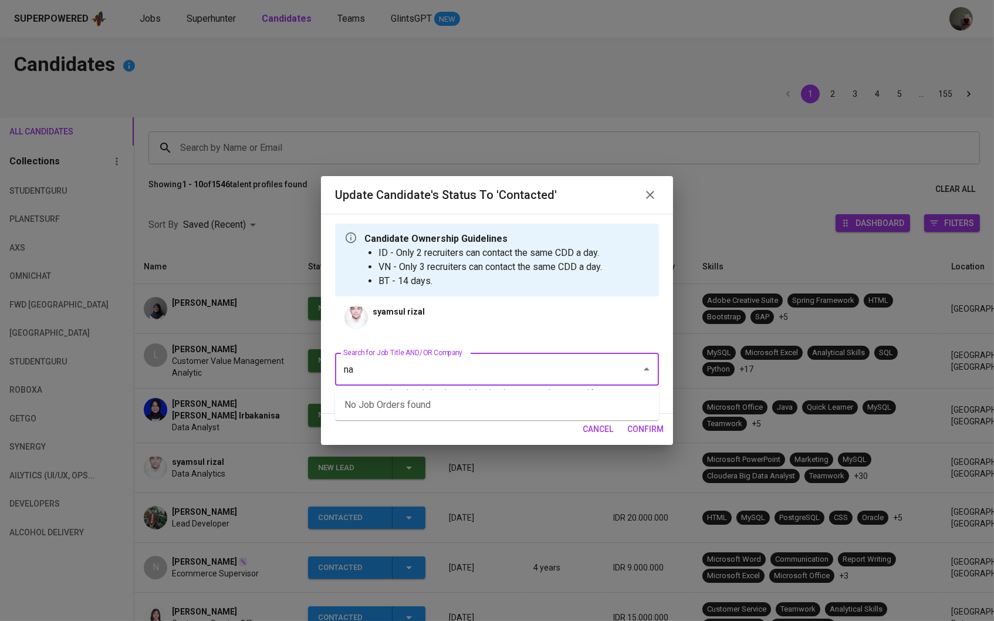
type input "n"
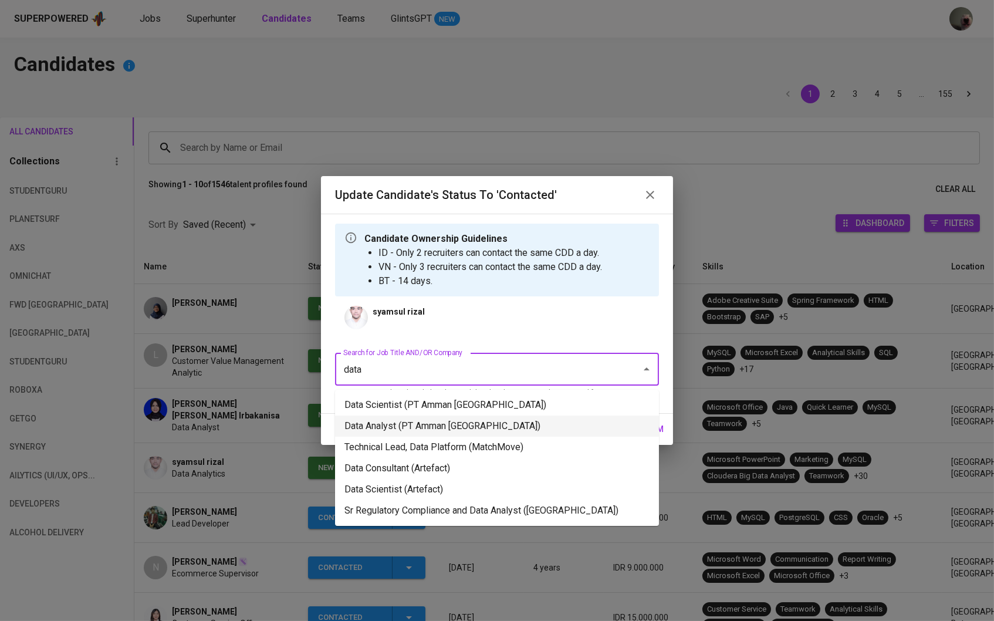
drag, startPoint x: 417, startPoint y: 404, endPoint x: 417, endPoint y: 421, distance: 17.0
click at [417, 421] on ul "Data Scientist (PT Amman Mineral Nusa Tenggara) Data Analyst (PT Amman Mineral …" at bounding box center [497, 458] width 324 height 136
click at [417, 421] on li "Data Analyst (PT Amman Mineral Nusa Tenggara)" at bounding box center [497, 425] width 324 height 21
type input "data"
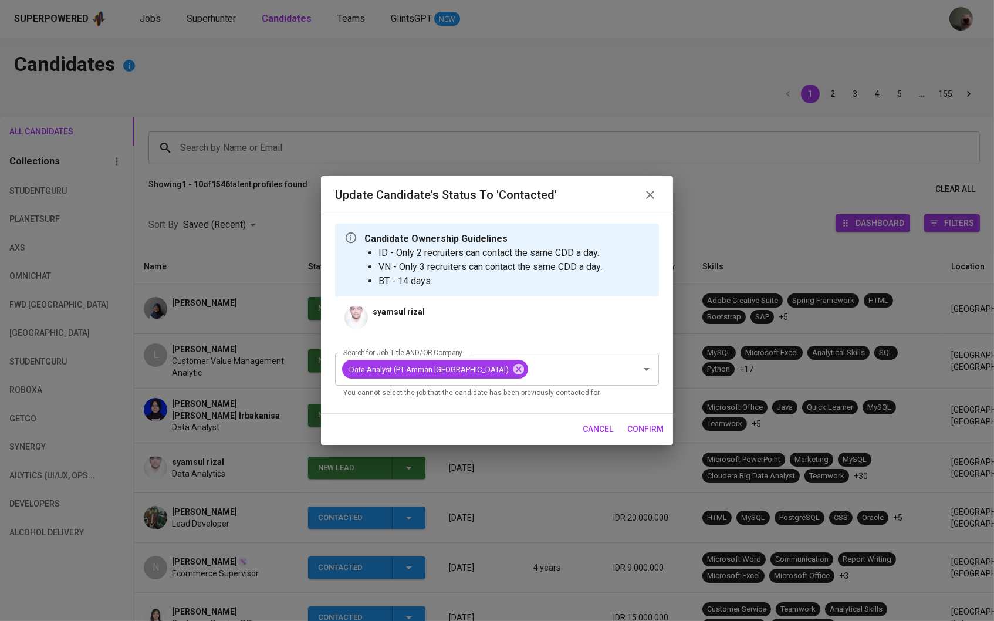
click at [640, 424] on span "confirm" at bounding box center [645, 429] width 36 height 15
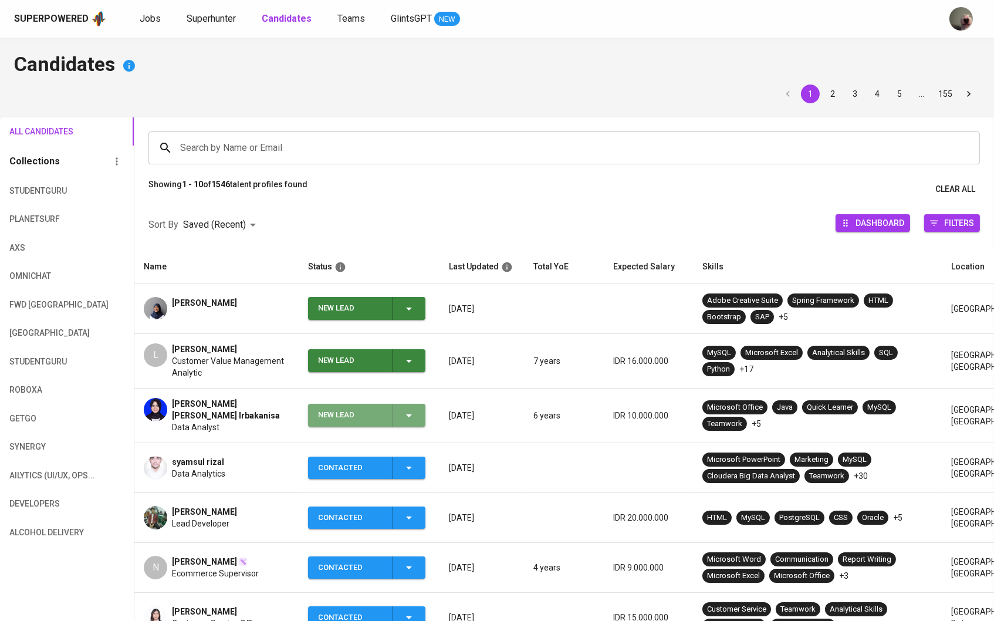
click at [407, 412] on icon "button" at bounding box center [409, 415] width 14 height 14
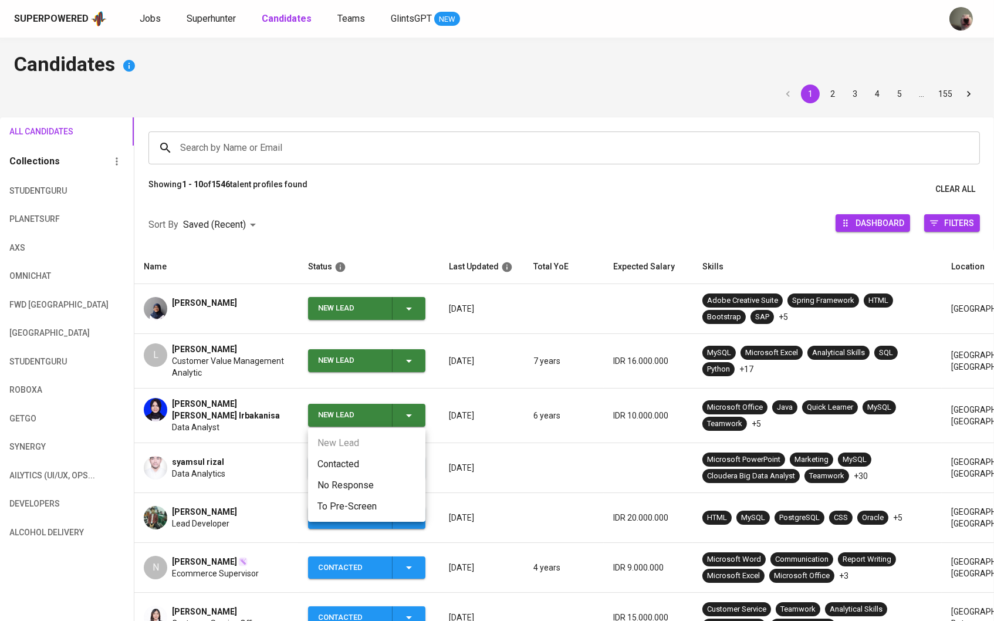
click at [382, 458] on li "Contacted" at bounding box center [366, 464] width 117 height 21
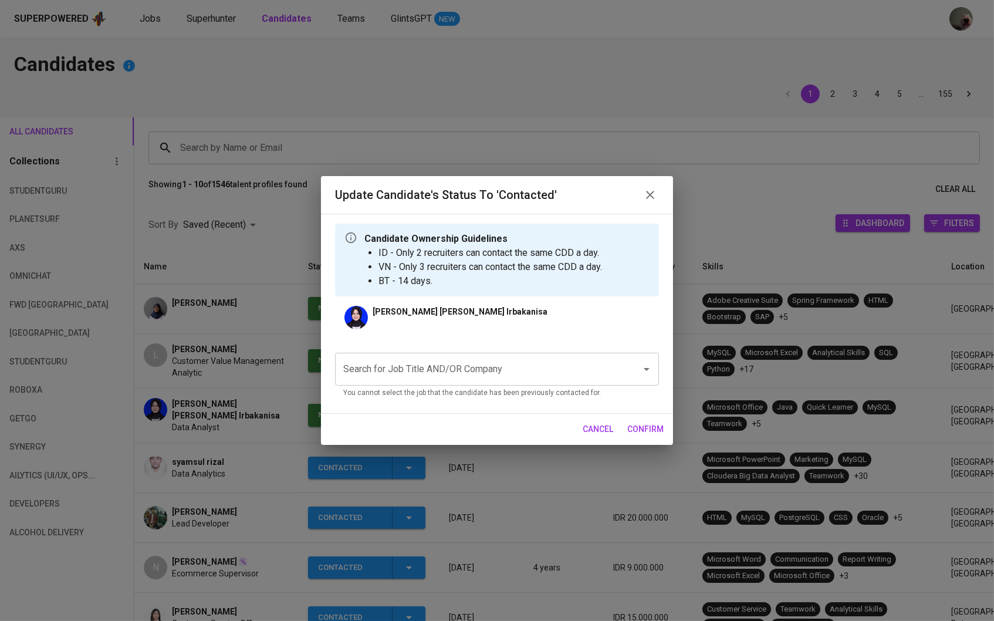
click at [424, 368] on input "Search for Job Title AND/OR Company" at bounding box center [480, 369] width 280 height 22
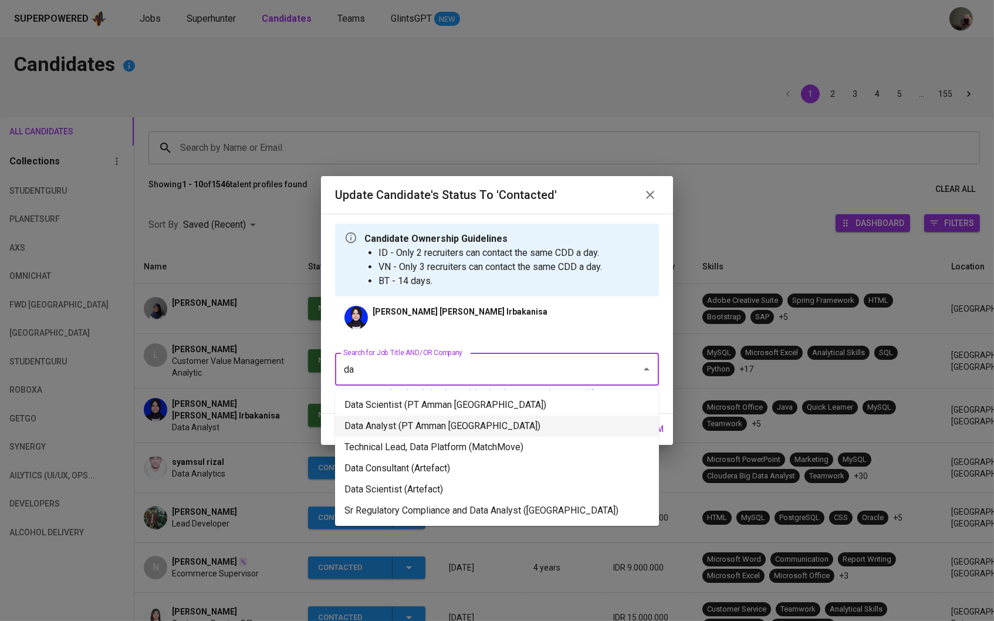
click at [409, 431] on li "Data Analyst (PT Amman Mineral Nusa Tenggara)" at bounding box center [497, 425] width 324 height 21
type input "da"
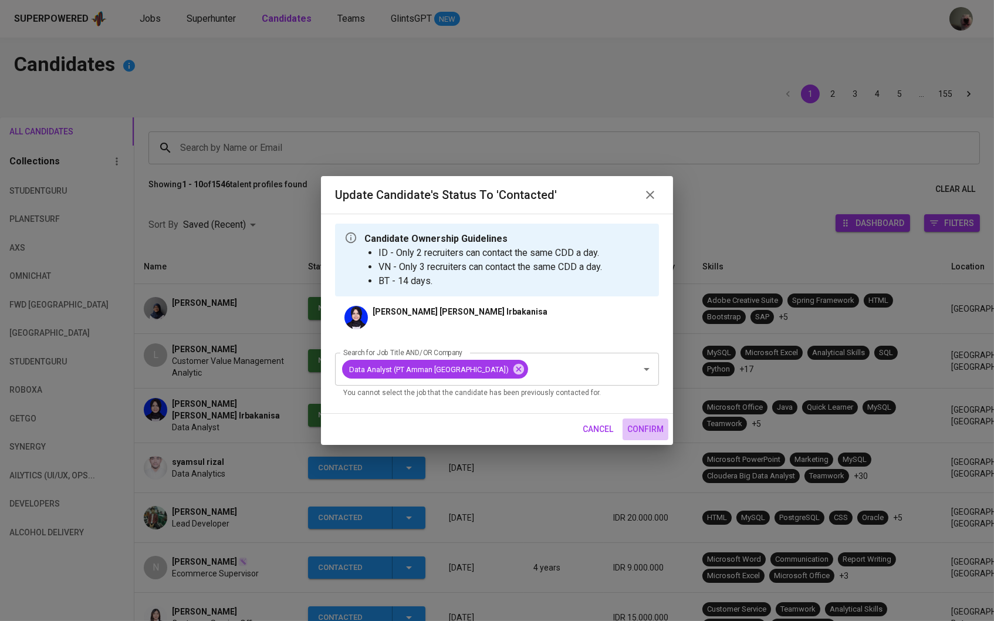
click at [634, 420] on button "confirm" at bounding box center [646, 429] width 46 height 22
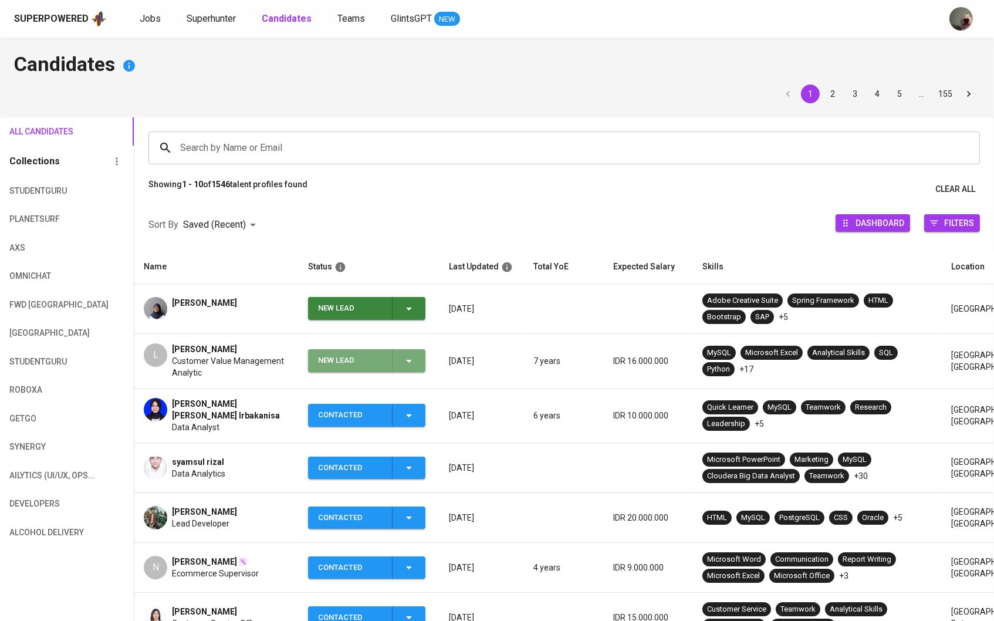
click at [397, 359] on div "New Lead" at bounding box center [367, 360] width 98 height 23
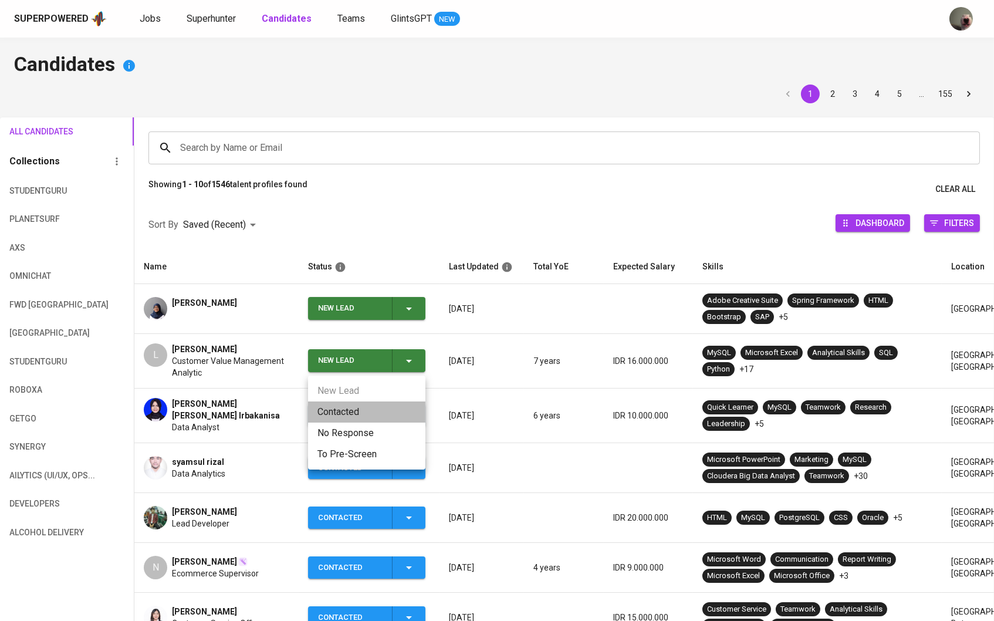
click at [370, 412] on li "Contacted" at bounding box center [366, 411] width 117 height 21
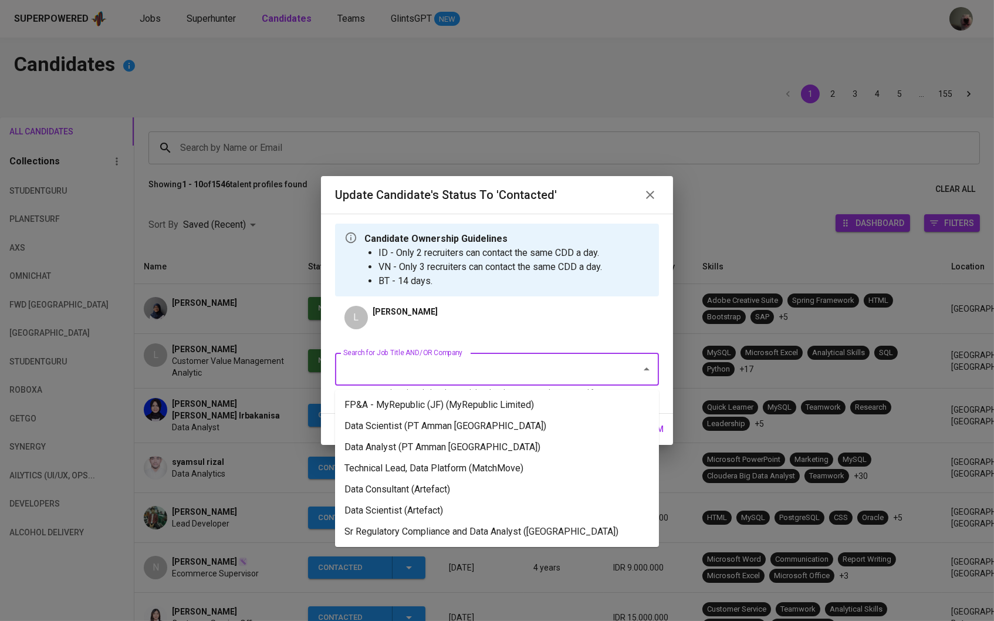
click at [420, 371] on input "Search for Job Title AND/OR Company" at bounding box center [480, 369] width 280 height 22
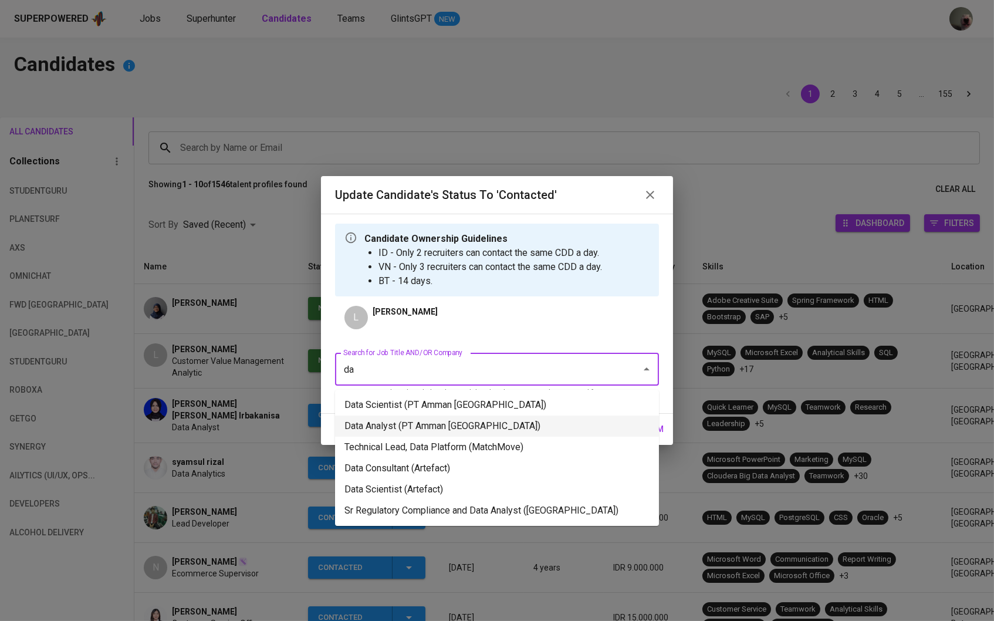
click at [412, 434] on li "Data Analyst (PT Amman Mineral Nusa Tenggara)" at bounding box center [497, 425] width 324 height 21
type input "da"
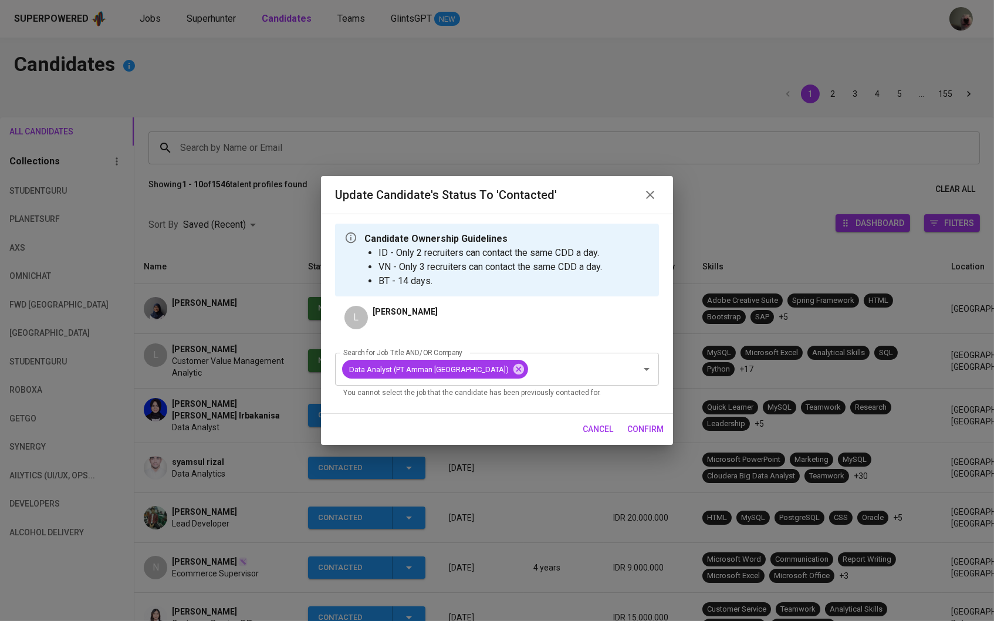
click at [670, 428] on div "cancel confirm" at bounding box center [497, 429] width 352 height 31
click at [623, 428] on button "confirm" at bounding box center [646, 429] width 46 height 22
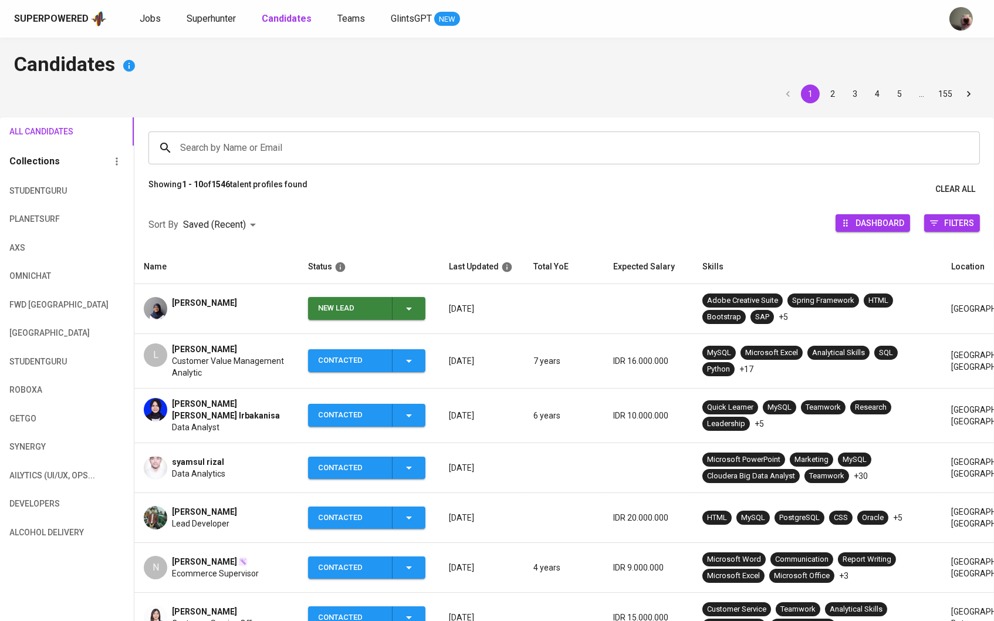
click at [231, 411] on span "[PERSON_NAME] [PERSON_NAME] Irbakanisa" at bounding box center [230, 409] width 117 height 23
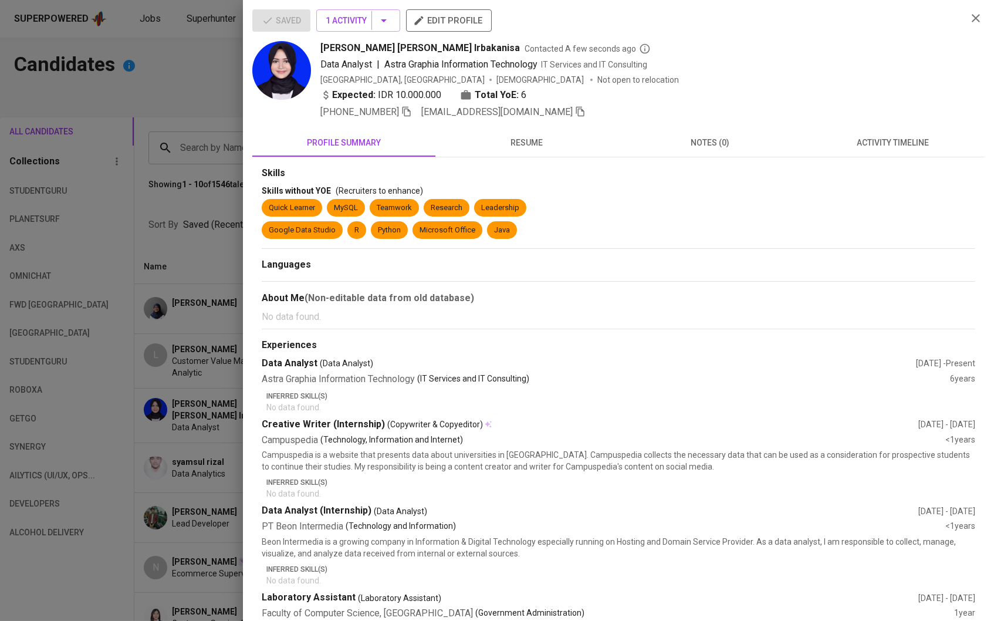
click at [161, 294] on div at bounding box center [497, 310] width 994 height 621
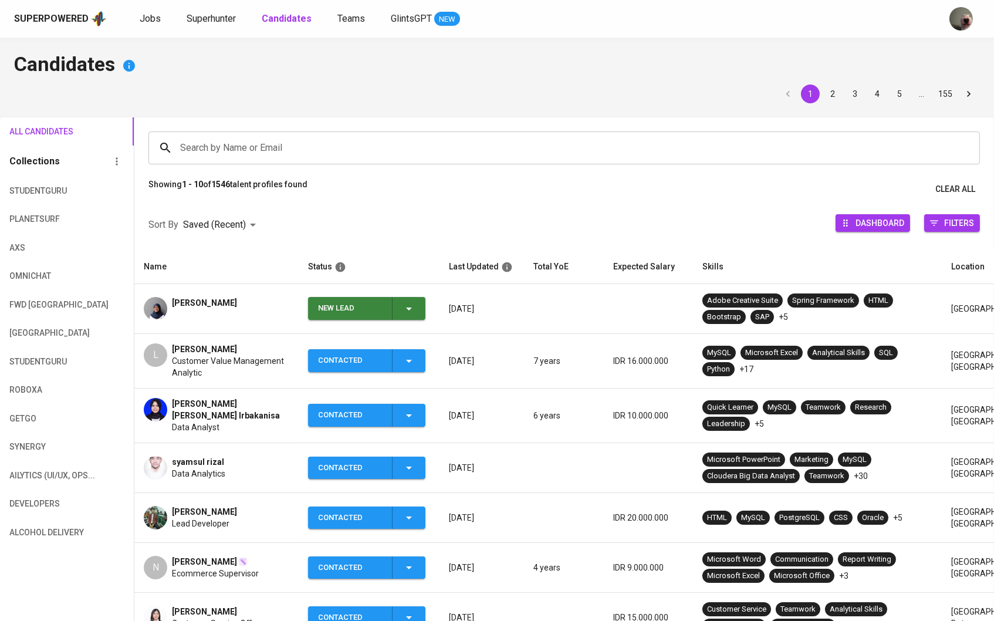
click at [202, 307] on span "[PERSON_NAME]" at bounding box center [204, 303] width 65 height 12
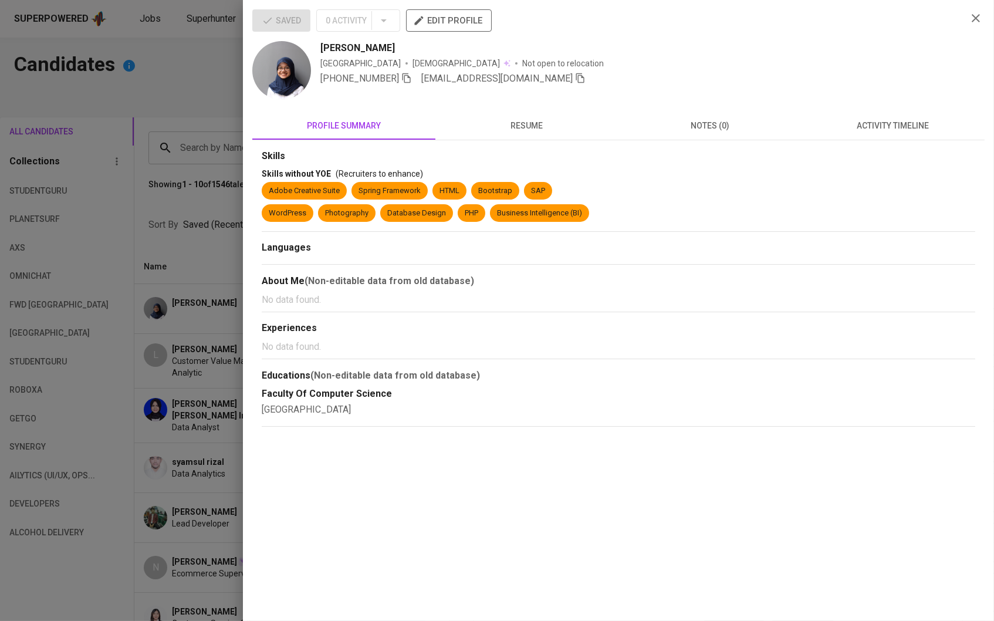
click at [187, 261] on div at bounding box center [497, 310] width 994 height 621
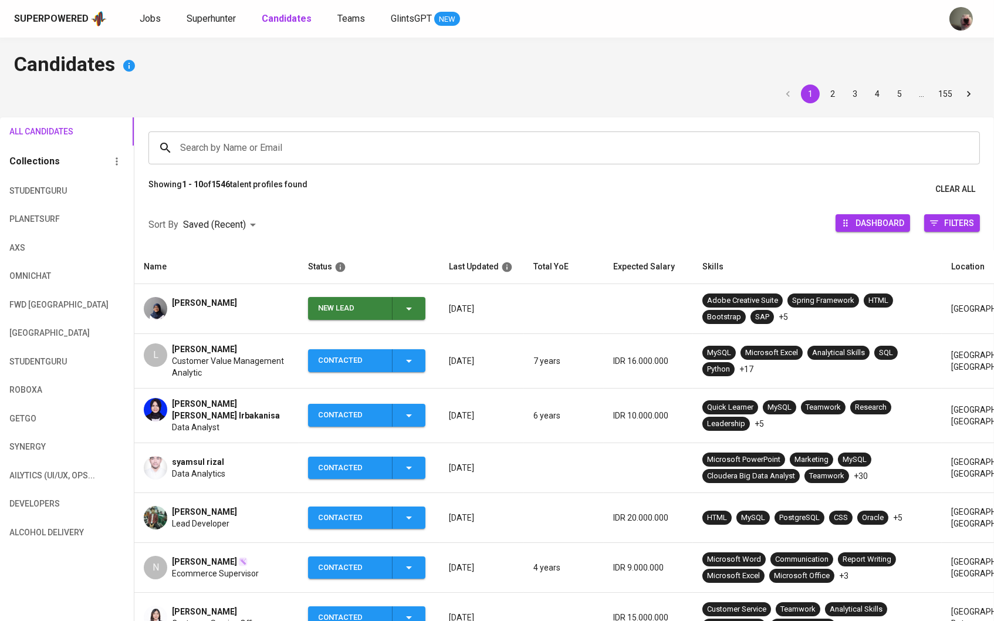
click at [413, 315] on icon "button" at bounding box center [409, 309] width 14 height 14
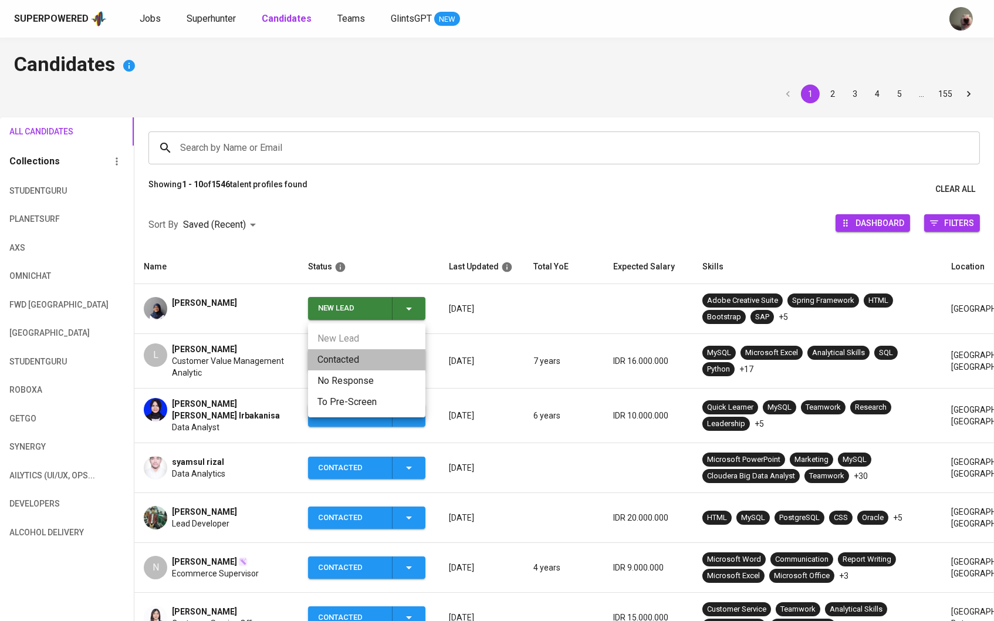
click at [373, 360] on li "Contacted" at bounding box center [366, 359] width 117 height 21
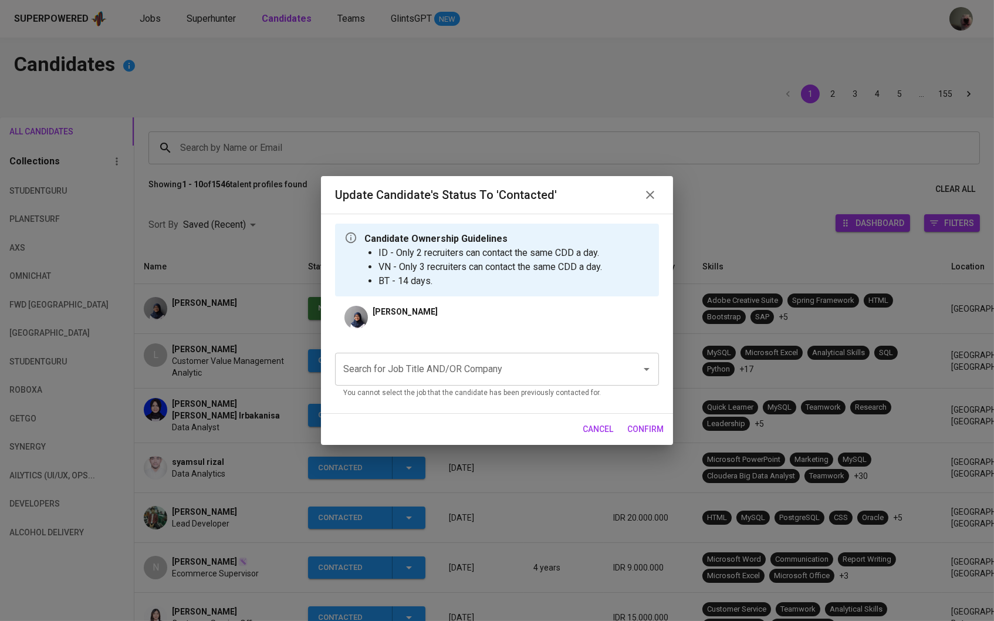
click at [405, 366] on input "Search for Job Title AND/OR Company" at bounding box center [480, 369] width 280 height 22
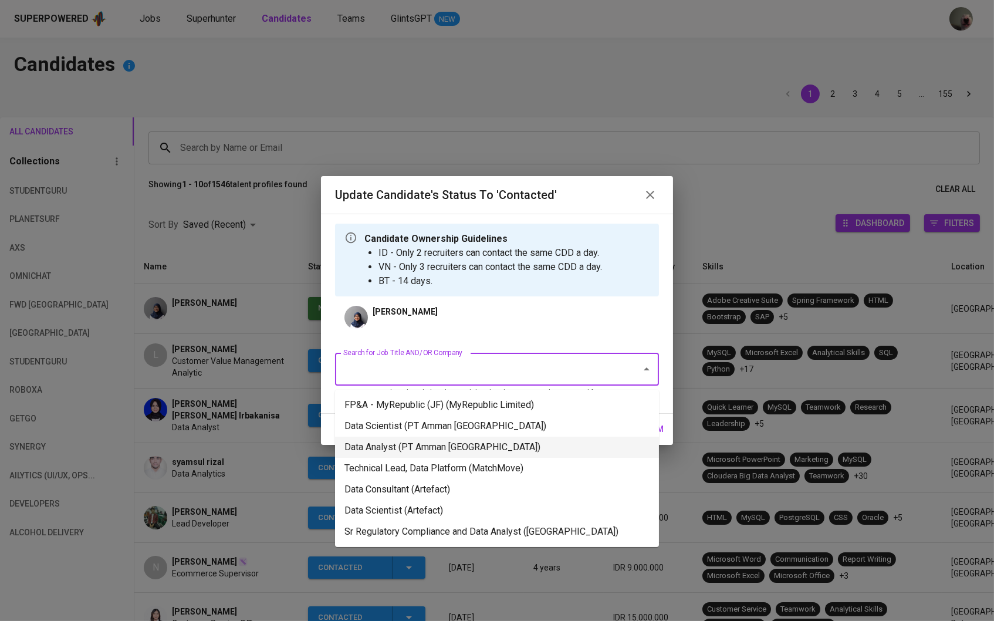
click at [419, 437] on li "Data Analyst (PT Amman Mineral Nusa Tenggara)" at bounding box center [497, 447] width 324 height 21
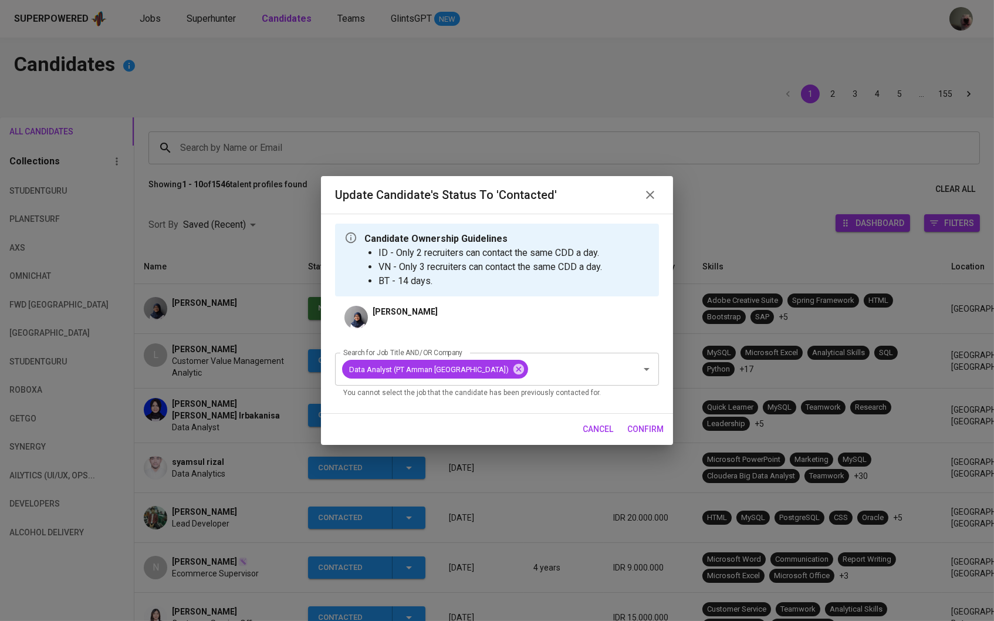
click at [668, 418] on div "cancel confirm" at bounding box center [497, 429] width 352 height 31
click at [661, 421] on button "confirm" at bounding box center [646, 429] width 46 height 22
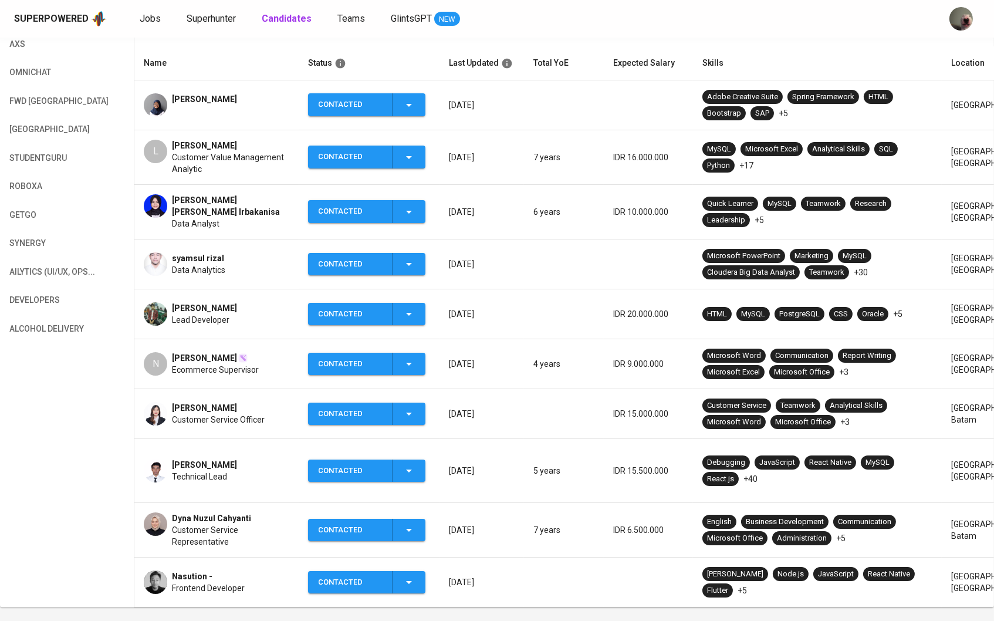
scroll to position [229, 0]
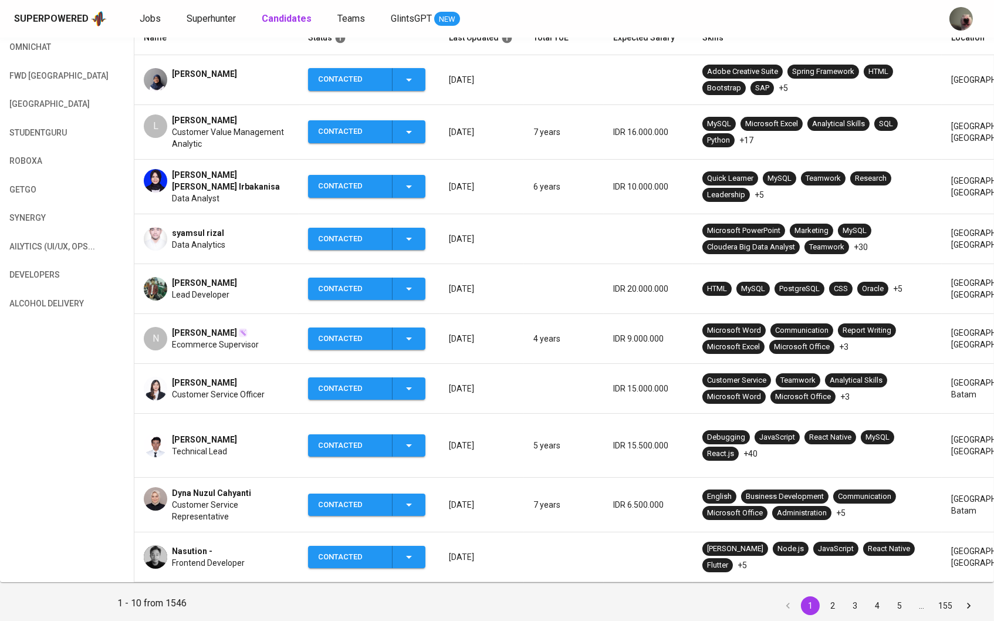
click at [229, 314] on td "N [PERSON_NAME] Ecommerce Supervisor" at bounding box center [216, 339] width 164 height 50
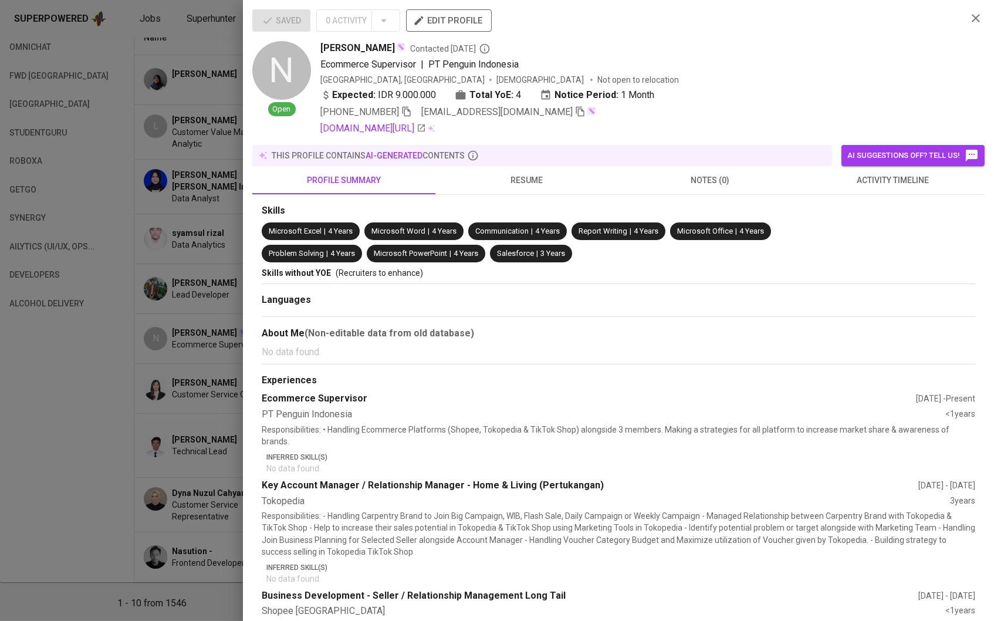
click at [224, 290] on div at bounding box center [497, 310] width 994 height 621
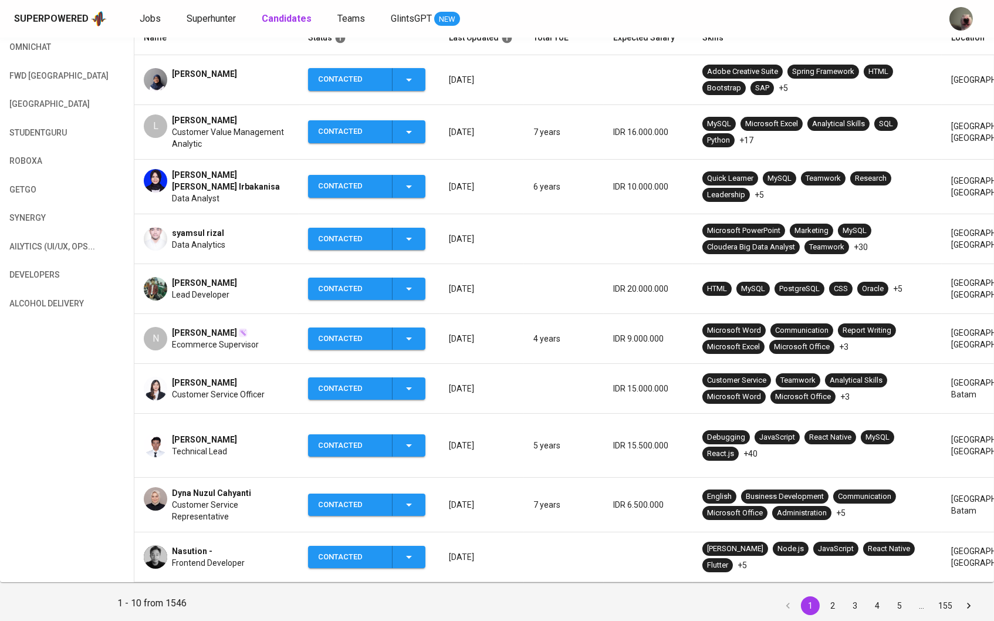
click at [196, 283] on span "[PERSON_NAME]" at bounding box center [204, 283] width 65 height 12
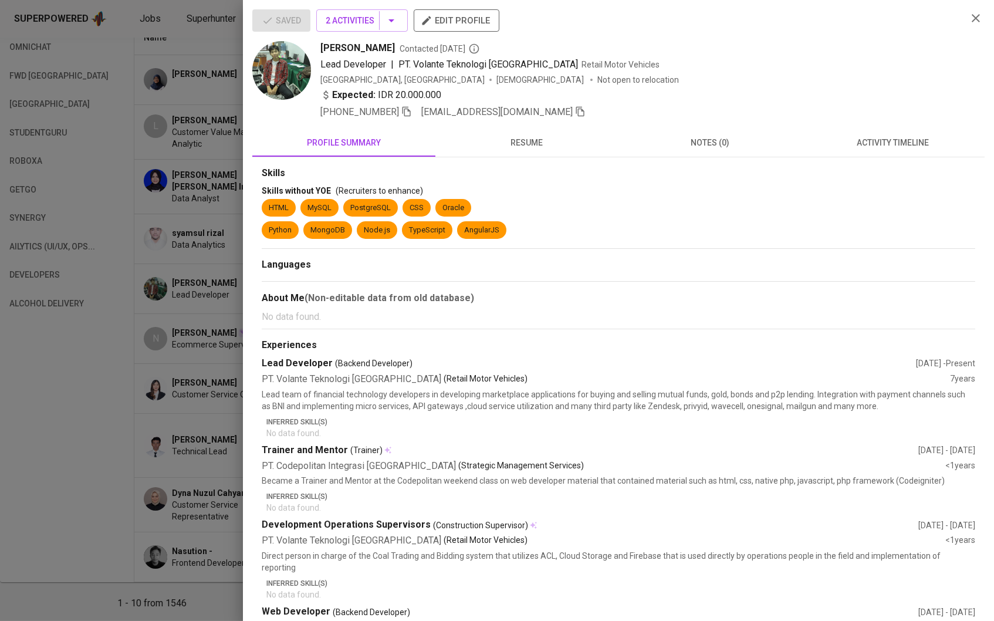
click at [431, 24] on icon "button" at bounding box center [426, 20] width 9 height 9
